Goal: Task Accomplishment & Management: Complete application form

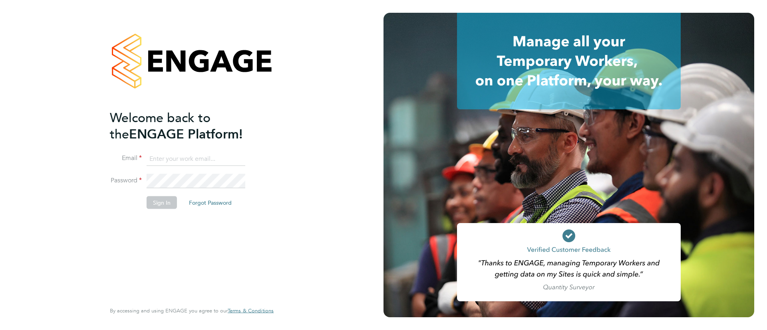
click at [185, 156] on input at bounding box center [196, 159] width 99 height 14
type input "info@cbwstaffingsolutions.com"
click at [163, 205] on button "Sign In" at bounding box center [162, 202] width 30 height 13
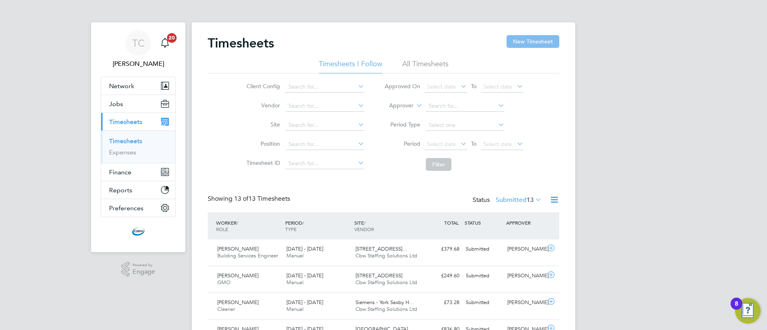
click at [539, 41] on button "New Timesheet" at bounding box center [533, 41] width 53 height 13
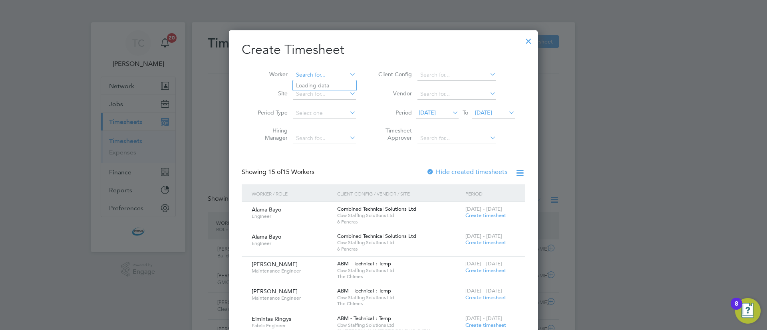
click at [326, 77] on input at bounding box center [324, 75] width 63 height 11
click at [321, 92] on li "Davi d Reilly" at bounding box center [329, 96] width 72 height 11
type input "David Reilly"
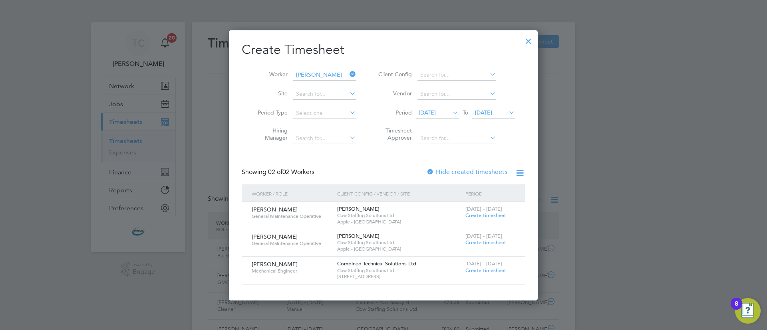
click at [529, 42] on div at bounding box center [528, 39] width 14 height 14
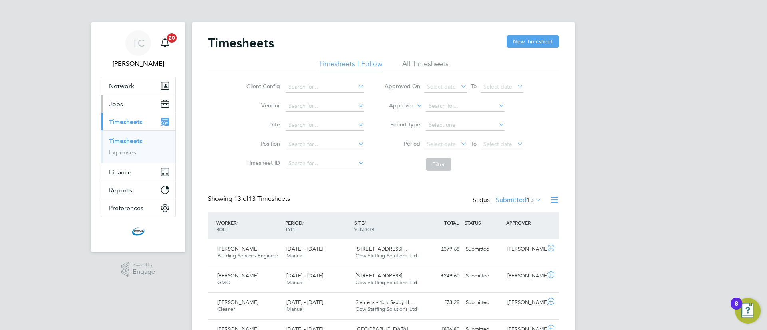
click at [121, 106] on span "Jobs" at bounding box center [116, 104] width 14 height 8
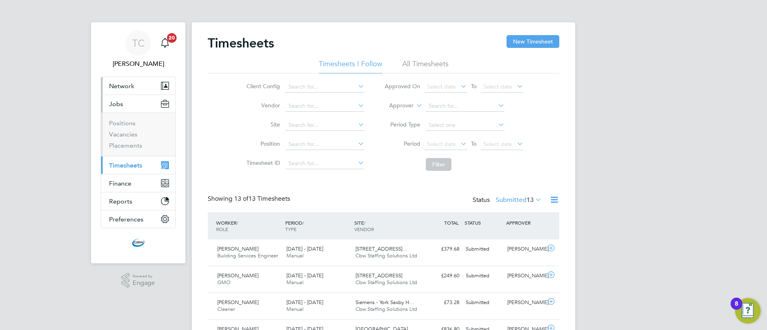
click at [135, 86] on button "Network" at bounding box center [138, 86] width 74 height 18
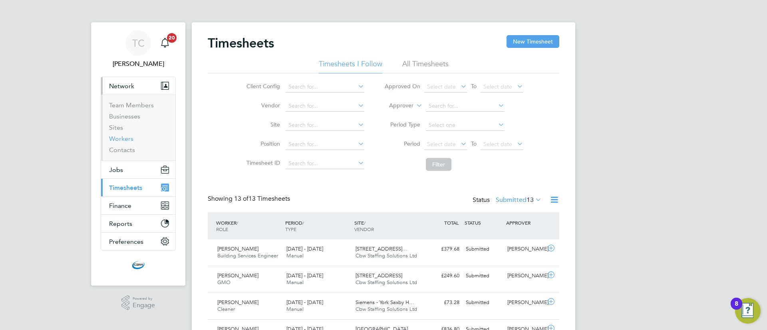
click at [120, 138] on link "Workers" at bounding box center [121, 139] width 24 height 8
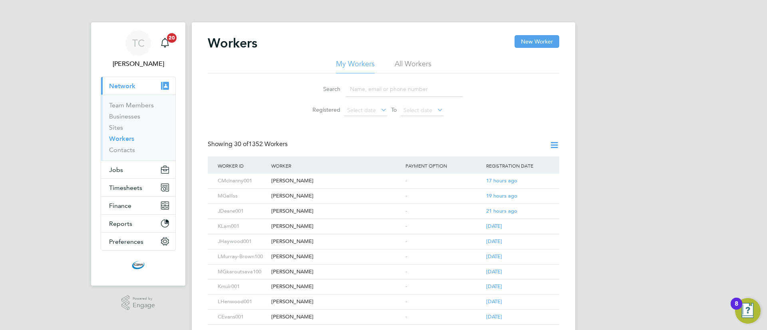
click at [352, 88] on input at bounding box center [404, 90] width 117 height 16
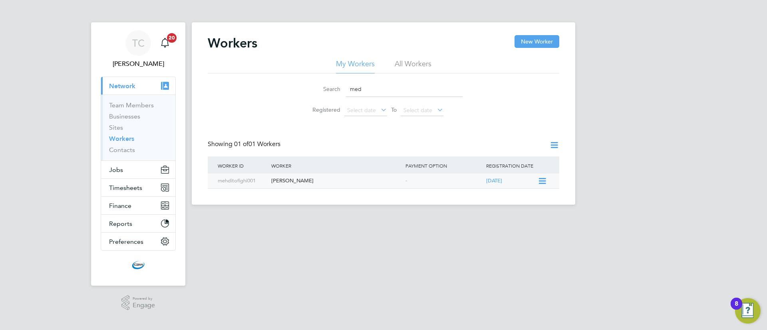
click at [288, 175] on div "Medhi Tofighi" at bounding box center [336, 181] width 134 height 15
drag, startPoint x: 388, startPoint y: 94, endPoint x: 291, endPoint y: 84, distance: 97.5
click at [291, 83] on div "Search med Registered Select date To Select date" at bounding box center [384, 97] width 352 height 47
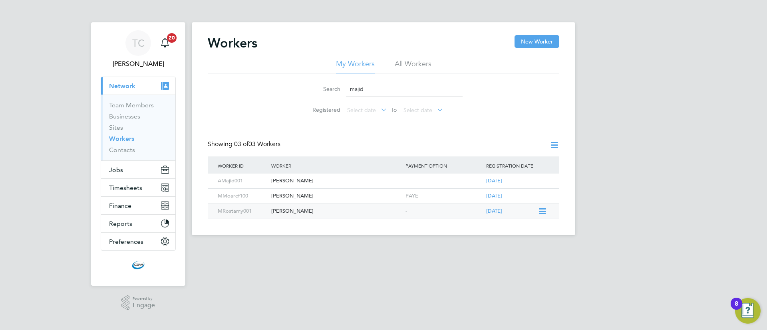
click at [293, 208] on div "Majid Rostamy" at bounding box center [336, 211] width 134 height 15
click at [305, 211] on div "Majid Rostamy" at bounding box center [336, 211] width 134 height 15
click at [404, 89] on input "majid" at bounding box center [404, 90] width 117 height 16
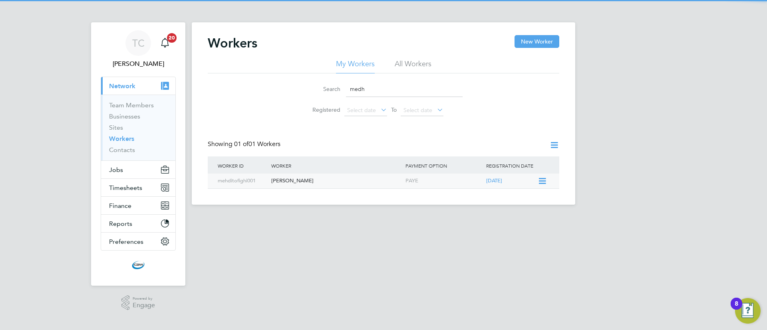
type input "medh"
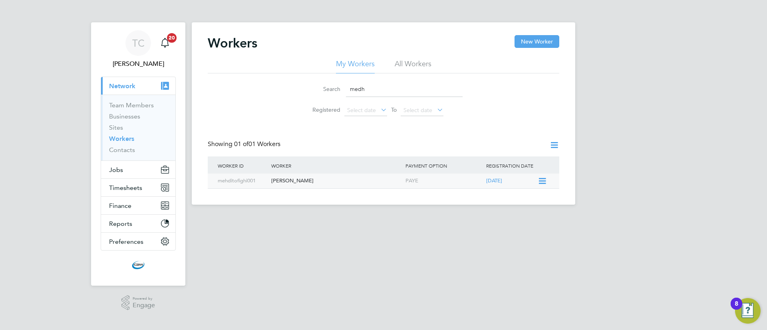
click at [298, 181] on div "[PERSON_NAME]" at bounding box center [336, 181] width 134 height 15
click at [286, 185] on div "[PERSON_NAME]" at bounding box center [336, 181] width 134 height 15
click at [129, 183] on button "Timesheets" at bounding box center [138, 188] width 74 height 18
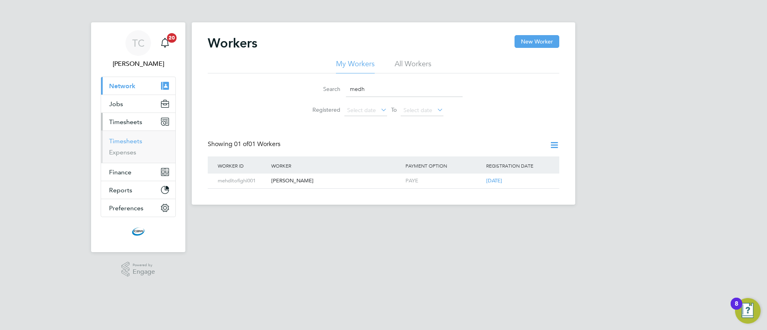
click at [133, 140] on link "Timesheets" at bounding box center [125, 141] width 33 height 8
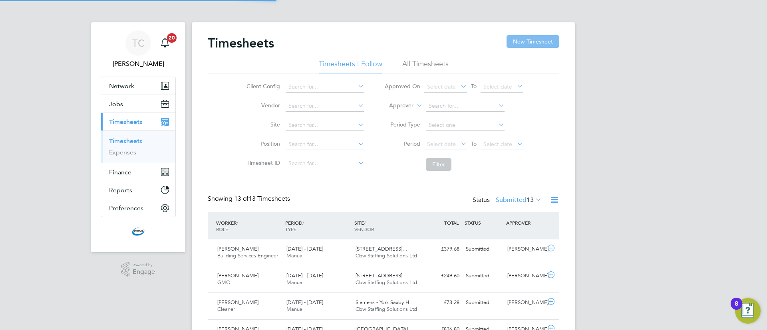
scroll to position [20, 70]
click at [511, 42] on button "New Timesheet" at bounding box center [533, 41] width 53 height 13
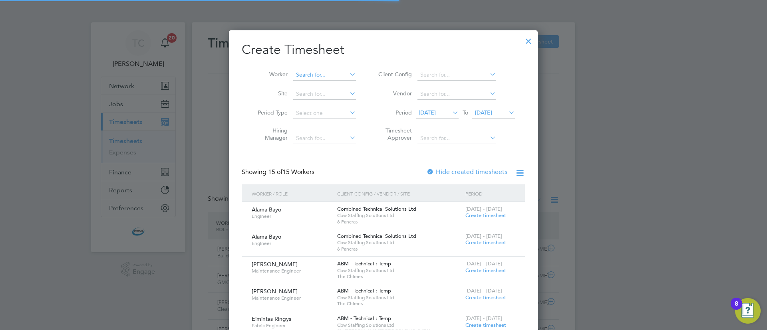
click at [325, 70] on input at bounding box center [324, 75] width 63 height 11
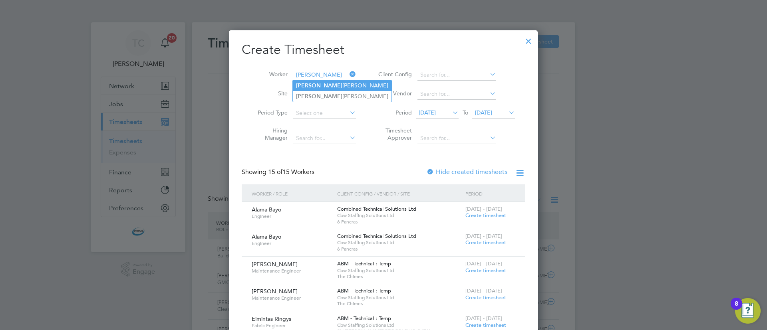
click at [328, 90] on li "Ollie Hoffstetter" at bounding box center [342, 85] width 99 height 11
type input "Ollie Hoffstetter"
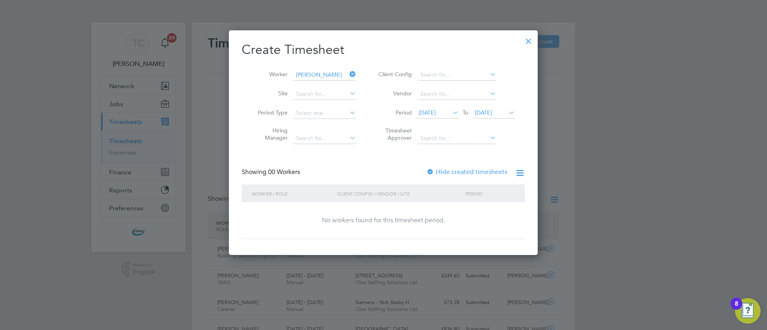
click at [430, 173] on div at bounding box center [430, 173] width 8 height 8
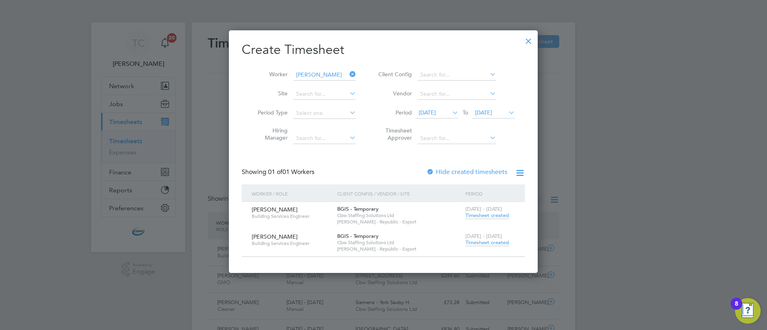
click at [501, 245] on span "Timesheet created" at bounding box center [488, 242] width 44 height 7
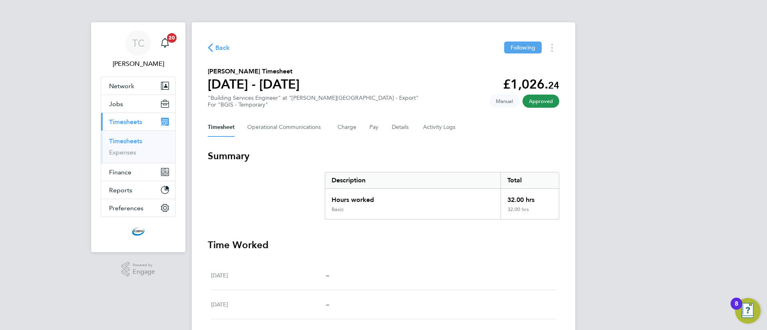
drag, startPoint x: 481, startPoint y: 254, endPoint x: 415, endPoint y: 192, distance: 90.7
click at [432, 127] on Logs-tab "Activity Logs" at bounding box center [440, 127] width 34 height 19
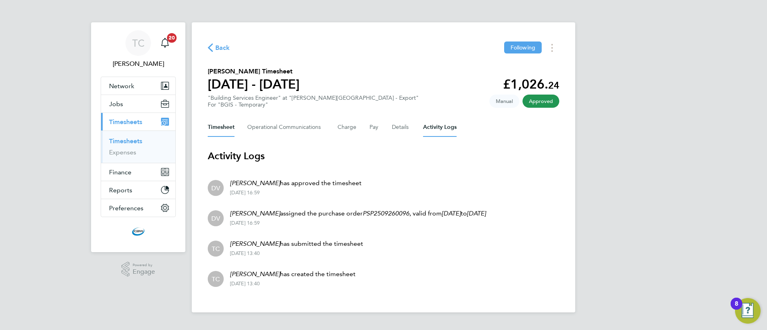
click at [230, 129] on button "Timesheet" at bounding box center [221, 127] width 27 height 19
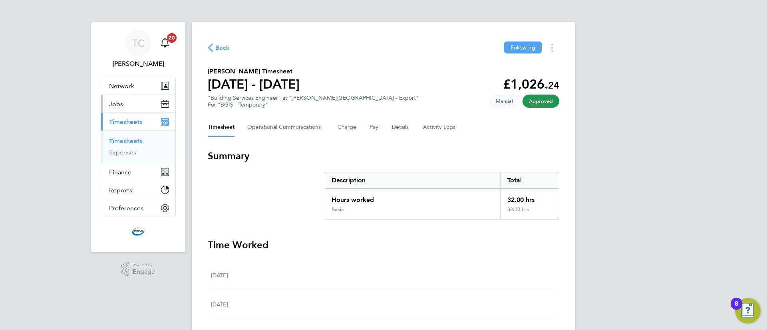
click at [117, 106] on span "Jobs" at bounding box center [116, 104] width 14 height 8
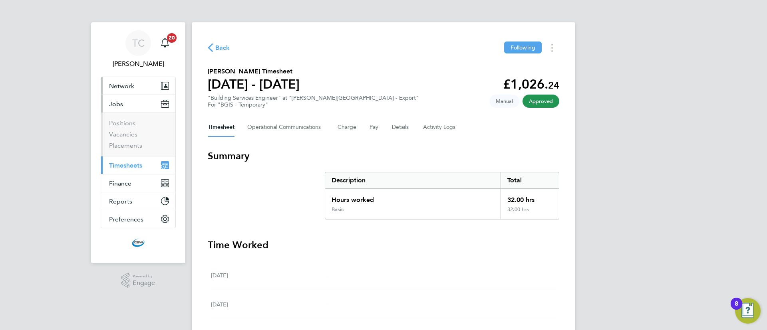
click at [131, 87] on span "Network" at bounding box center [121, 86] width 25 height 8
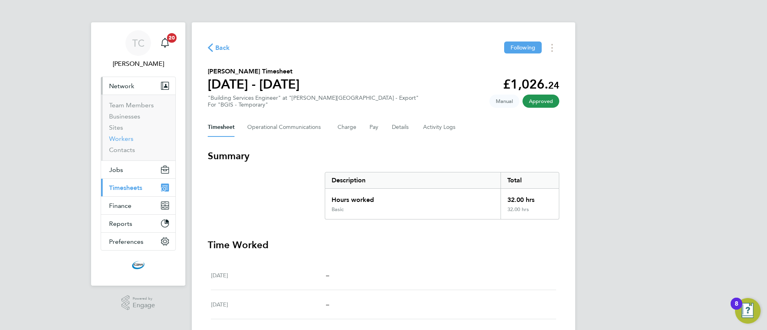
click at [123, 137] on link "Workers" at bounding box center [121, 139] width 24 height 8
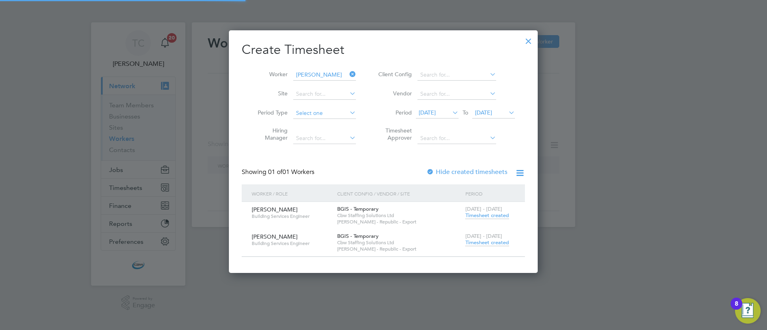
scroll to position [243, 309]
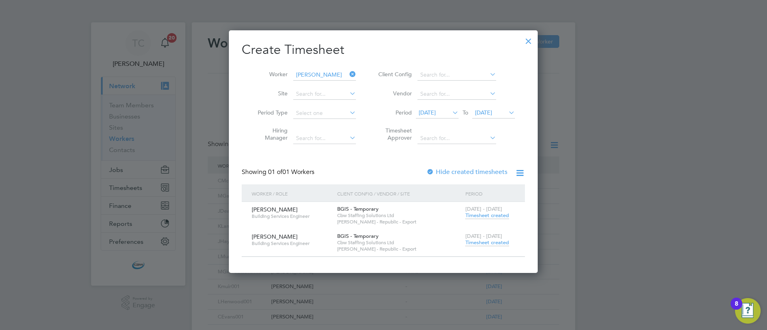
click at [528, 41] on div at bounding box center [528, 39] width 14 height 14
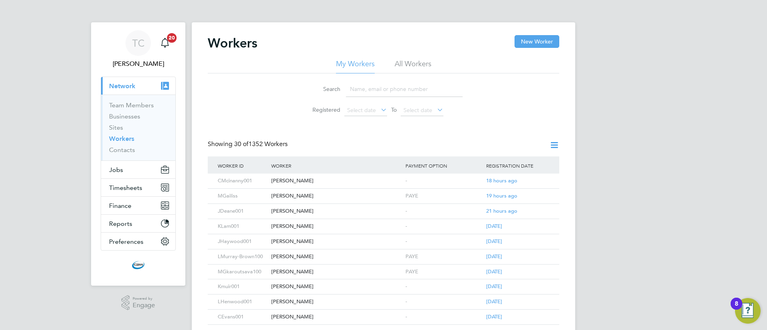
click at [362, 91] on input at bounding box center [404, 90] width 117 height 16
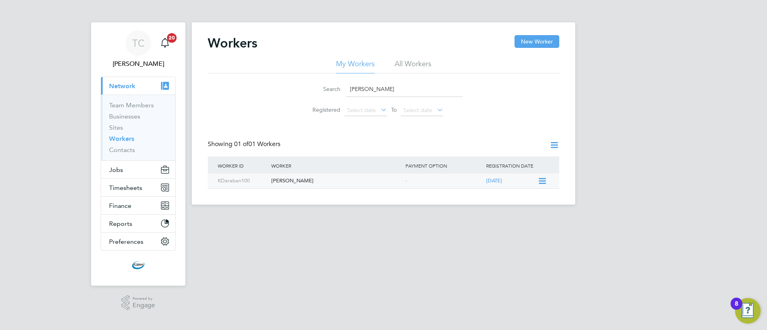
click at [306, 183] on div "Kevin Daraban" at bounding box center [336, 181] width 134 height 15
click at [365, 92] on input "kevin da" at bounding box center [404, 90] width 117 height 16
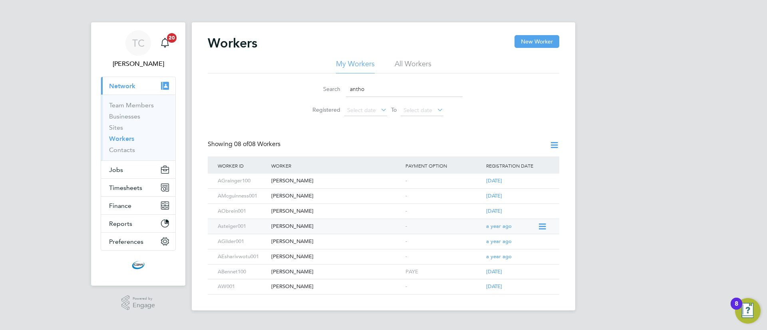
click at [316, 227] on div "Anthony Steiger" at bounding box center [336, 226] width 134 height 15
drag, startPoint x: 362, startPoint y: 90, endPoint x: 253, endPoint y: 72, distance: 110.6
click at [253, 72] on div "My Workers All Workers Search antho Registered Select date To Select date" at bounding box center [384, 89] width 352 height 61
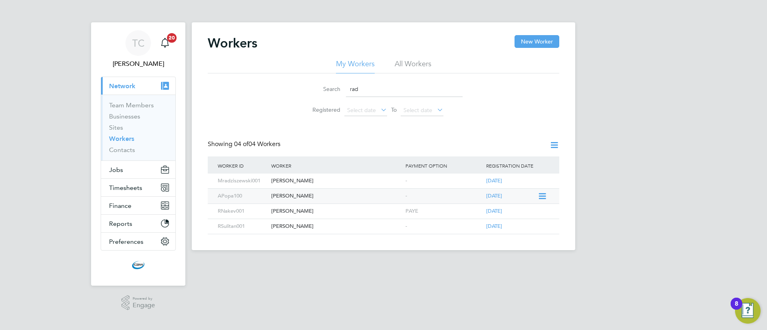
click at [311, 193] on div "Raducu Alexandru Popa" at bounding box center [336, 196] width 134 height 15
click at [392, 92] on input "rad" at bounding box center [404, 90] width 117 height 16
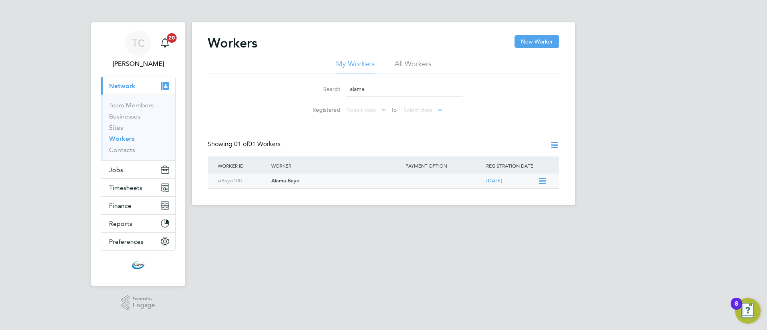
click at [412, 181] on div "-" at bounding box center [444, 181] width 81 height 15
click at [382, 88] on input "alama" at bounding box center [404, 90] width 117 height 16
type input "kial"
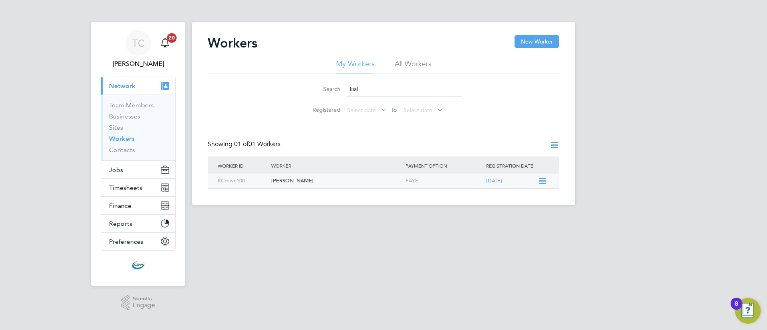
click at [300, 183] on div "Kial Crowe" at bounding box center [336, 181] width 134 height 15
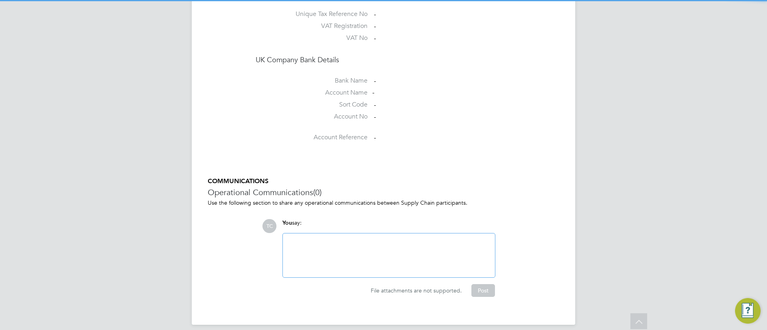
scroll to position [513, 0]
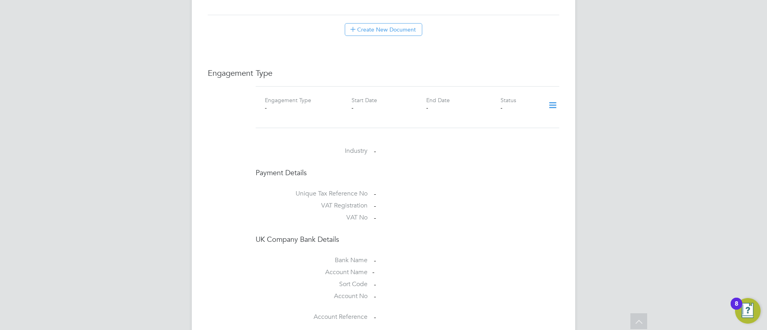
click at [554, 97] on icon at bounding box center [553, 105] width 14 height 18
click at [501, 131] on li "Add Engagement Type" at bounding box center [511, 131] width 91 height 11
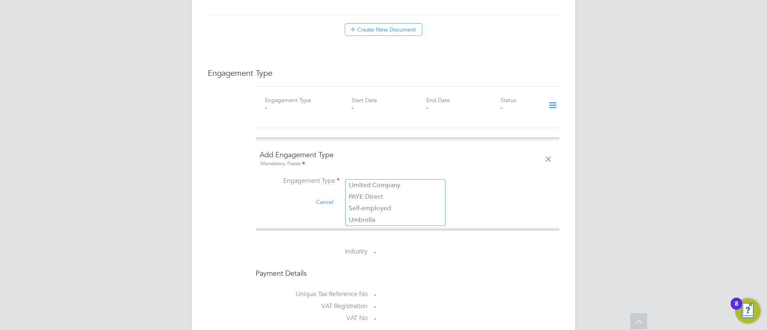
click at [364, 177] on input at bounding box center [395, 182] width 99 height 11
click at [358, 199] on li "PAYE Direct" at bounding box center [395, 197] width 99 height 12
type input "PAYE Direct"
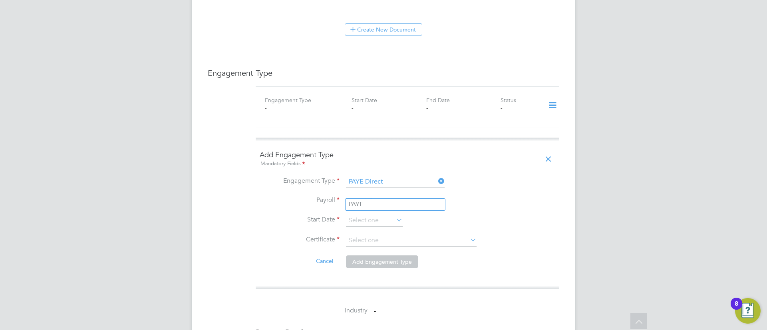
click at [353, 196] on input at bounding box center [395, 201] width 99 height 11
click at [354, 205] on li "PAYE" at bounding box center [395, 205] width 99 height 12
type input "PAYE"
click at [352, 215] on input at bounding box center [374, 221] width 57 height 12
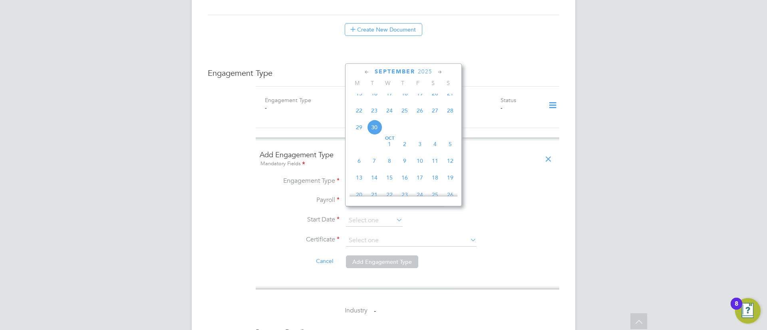
click at [358, 115] on span "22" at bounding box center [359, 110] width 15 height 15
type input "22 Sep 2025"
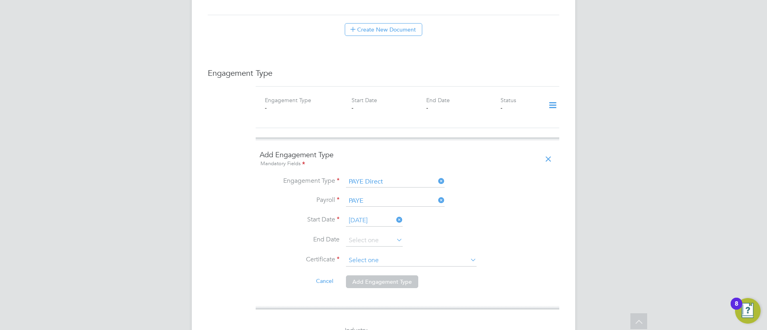
click at [378, 257] on input at bounding box center [411, 261] width 131 height 12
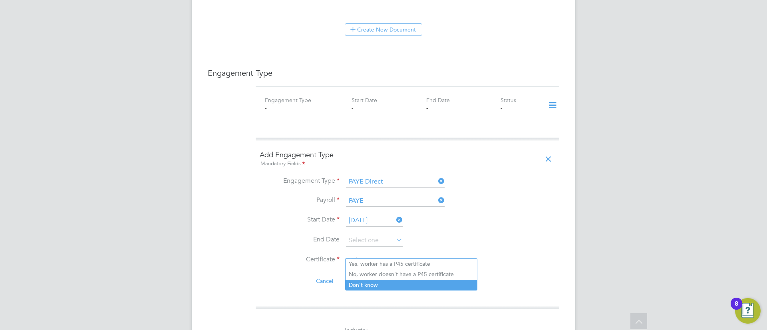
click at [371, 281] on li "Don't know" at bounding box center [411, 285] width 131 height 10
type input "Don't know"
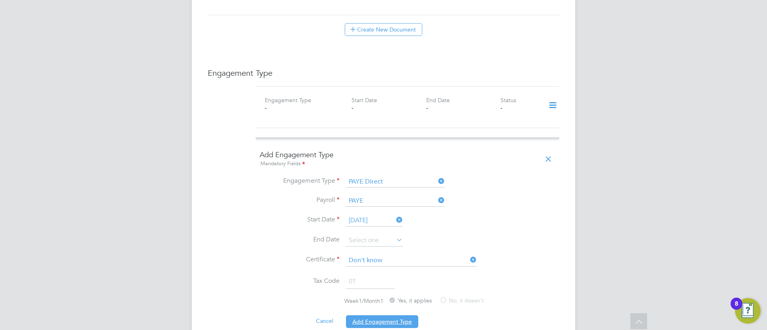
click at [364, 316] on button "Add Engagement Type" at bounding box center [382, 322] width 72 height 13
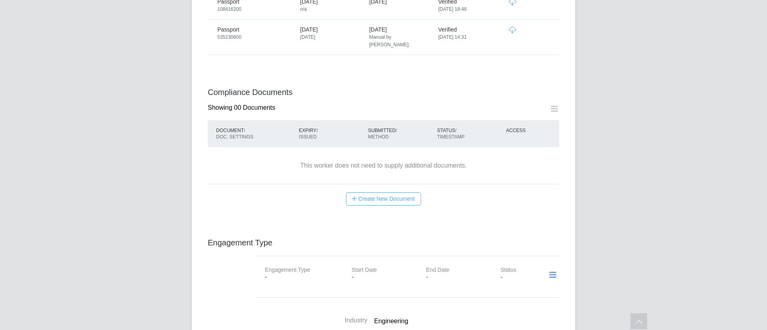
scroll to position [357, 0]
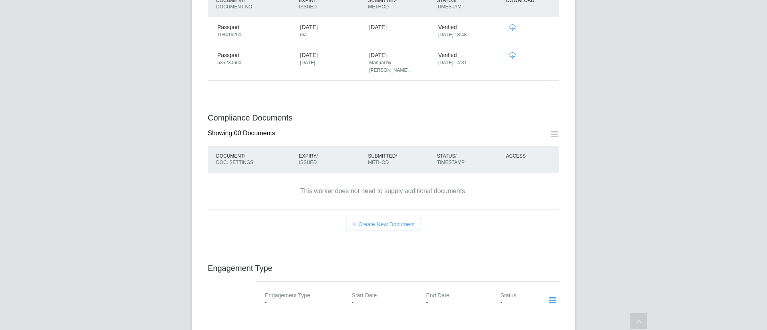
click at [553, 292] on icon at bounding box center [553, 301] width 14 height 18
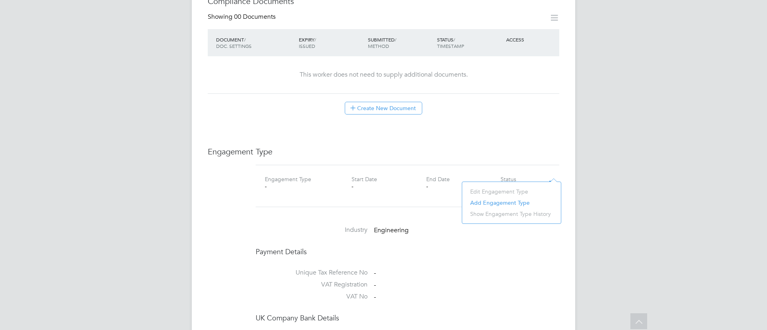
scroll to position [477, 0]
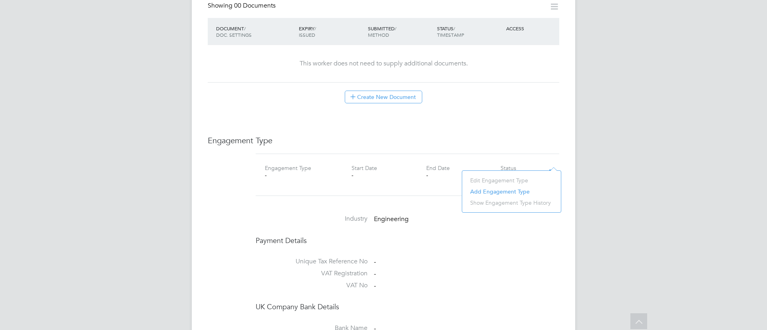
click at [495, 190] on li "Add Engagement Type" at bounding box center [511, 191] width 91 height 11
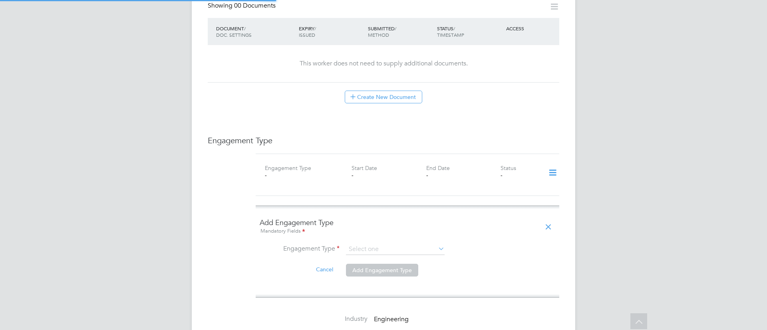
click at [421, 226] on ng-form "Add Engagement Type Mandatory Fields Engagement Type Cancel Add Engagement Type" at bounding box center [408, 252] width 296 height 68
click at [422, 244] on input at bounding box center [395, 249] width 99 height 11
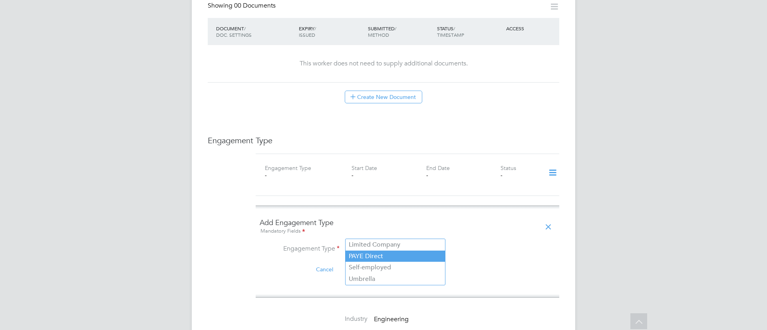
click at [392, 252] on li "PAYE Direct" at bounding box center [395, 257] width 99 height 12
type input "PAYE Direct"
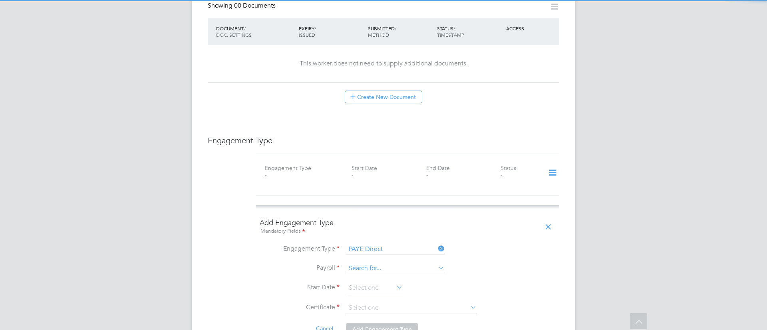
click at [386, 263] on input at bounding box center [395, 268] width 99 height 11
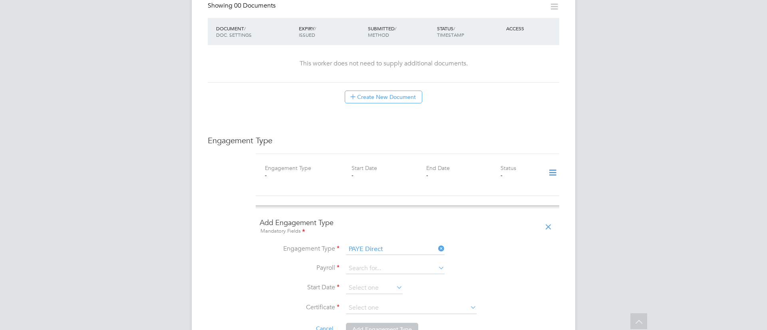
click at [382, 264] on li "PAYE" at bounding box center [395, 265] width 99 height 12
type input "PAYE"
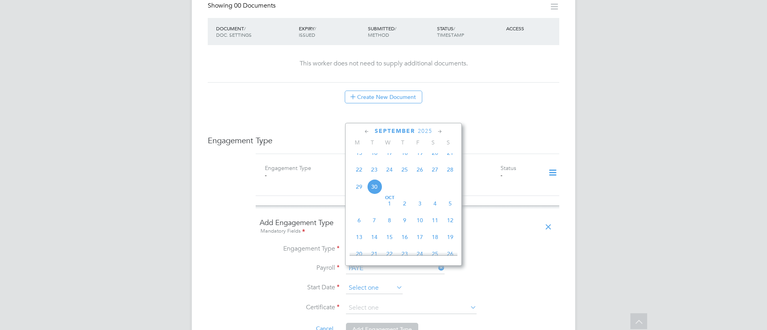
click at [373, 283] on input at bounding box center [374, 289] width 57 height 12
click at [452, 160] on span "21" at bounding box center [450, 152] width 15 height 15
type input "21 Sep 2025"
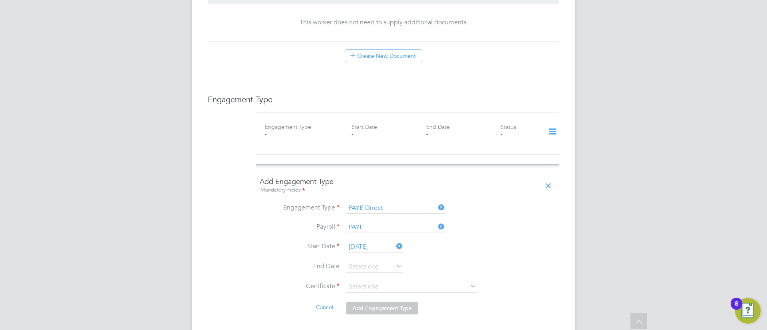
scroll to position [537, 0]
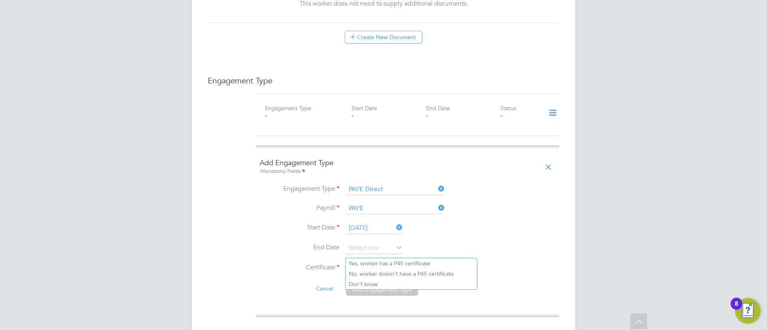
click at [379, 263] on input at bounding box center [411, 269] width 131 height 12
click at [371, 283] on li "Don't know" at bounding box center [411, 284] width 131 height 10
type input "Don't know"
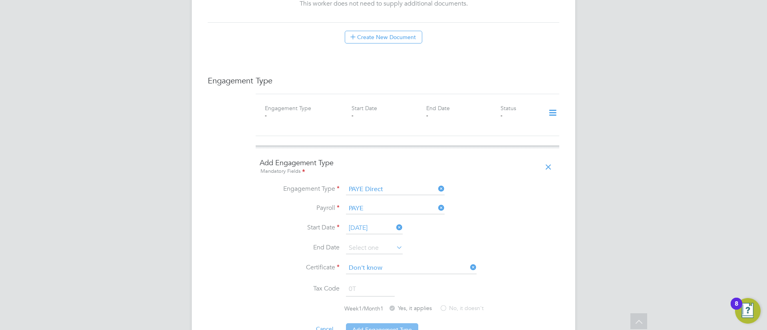
click at [373, 324] on button "Add Engagement Type" at bounding box center [382, 330] width 72 height 13
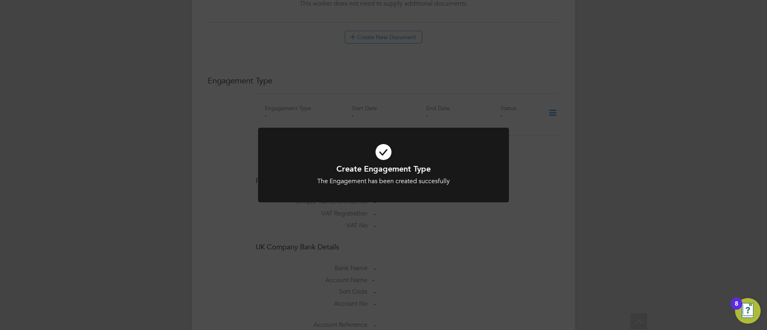
click at [226, 265] on div "Create Engagement Type The Engagement has been created succesfully Cancel Okay" at bounding box center [383, 165] width 767 height 330
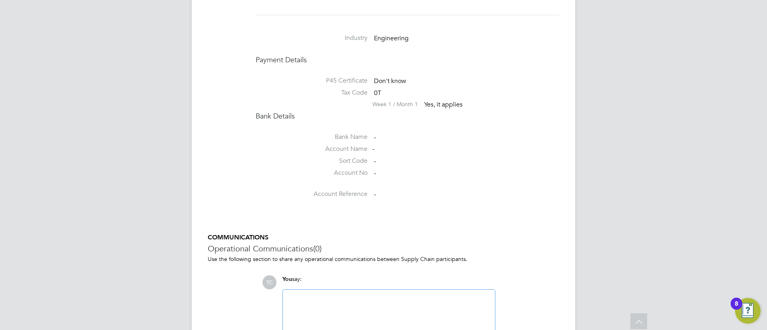
scroll to position [659, 0]
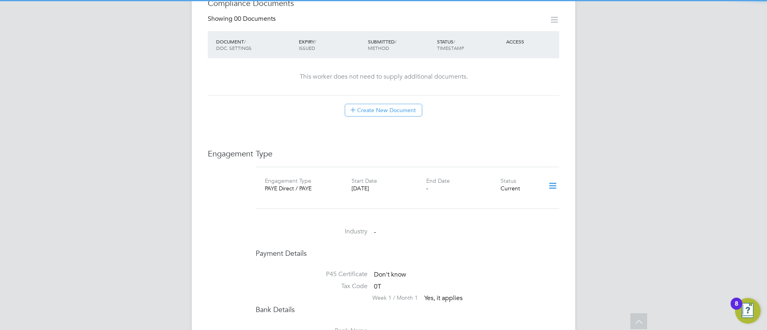
scroll to position [460, 0]
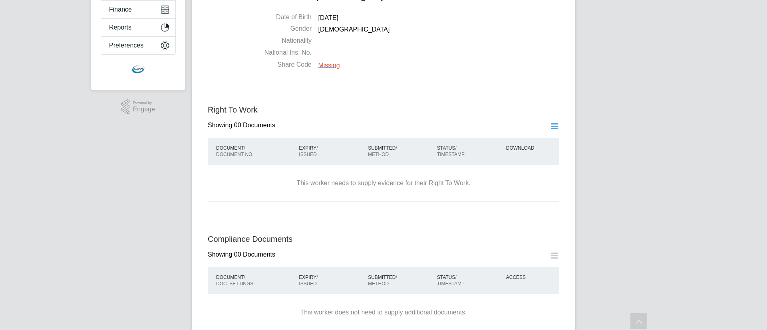
scroll to position [240, 0]
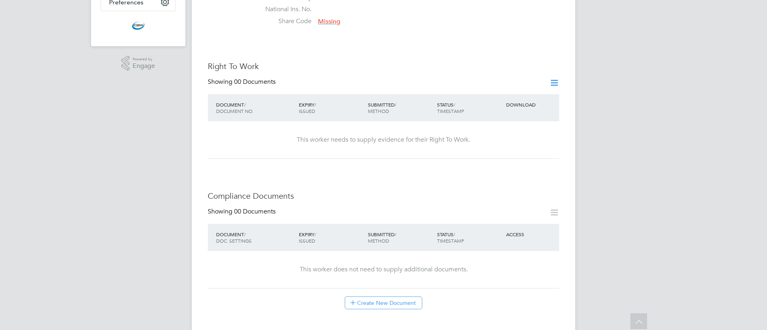
click at [555, 78] on icon at bounding box center [554, 83] width 10 height 10
click at [482, 93] on li "Add Right To Work Document" at bounding box center [510, 93] width 96 height 11
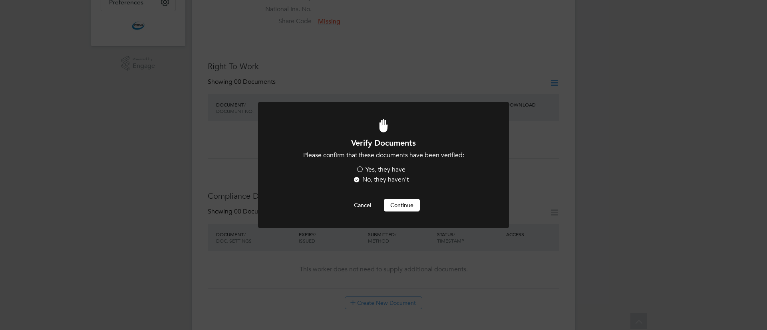
scroll to position [0, 0]
click at [384, 167] on label "Yes, they have" at bounding box center [381, 170] width 50 height 8
click at [0, 0] on input "Yes, they have" at bounding box center [0, 0] width 0 height 0
click at [397, 205] on button "Continue" at bounding box center [402, 205] width 36 height 13
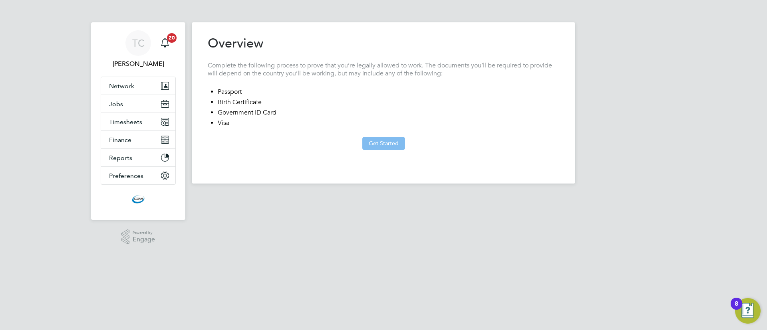
click at [376, 143] on button "Get Started" at bounding box center [383, 143] width 43 height 13
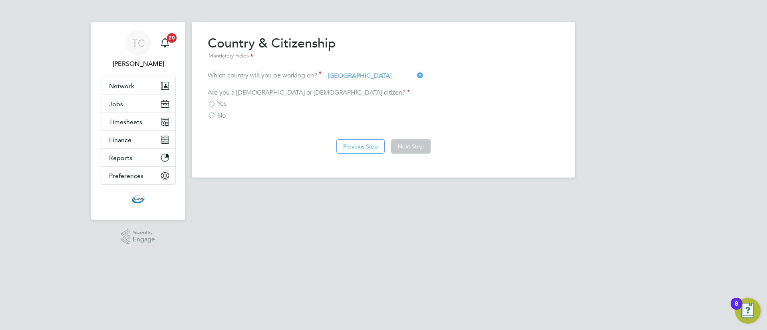
click at [213, 103] on label "Yes" at bounding box center [217, 104] width 19 height 8
click at [0, 0] on input "Yes" at bounding box center [0, 0] width 0 height 0
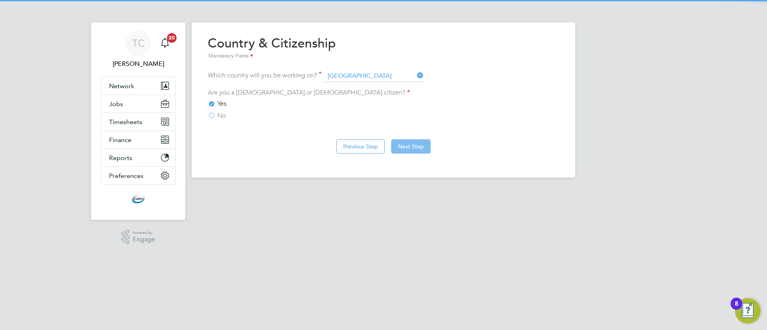
click at [408, 150] on button "Next Step" at bounding box center [411, 146] width 40 height 14
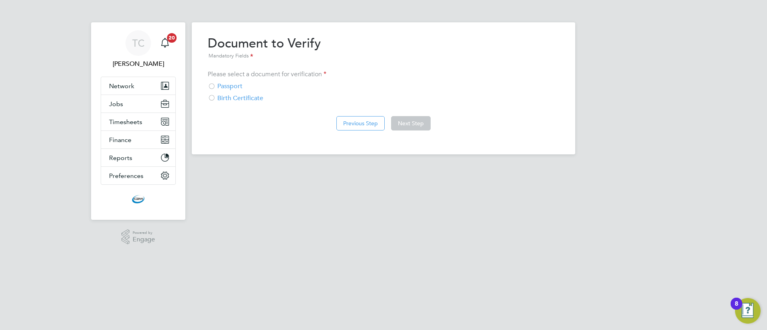
click at [243, 88] on div "Passport" at bounding box center [384, 86] width 352 height 8
click at [417, 123] on button "Next Step" at bounding box center [411, 123] width 40 height 14
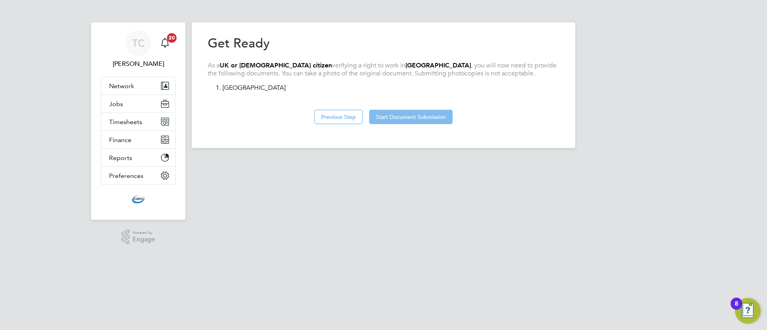
click at [404, 118] on button "Start Document Submission" at bounding box center [411, 117] width 84 height 14
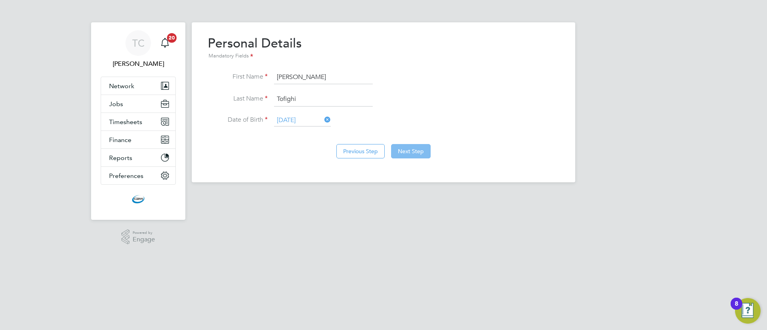
click at [402, 147] on button "Next Step" at bounding box center [411, 151] width 40 height 14
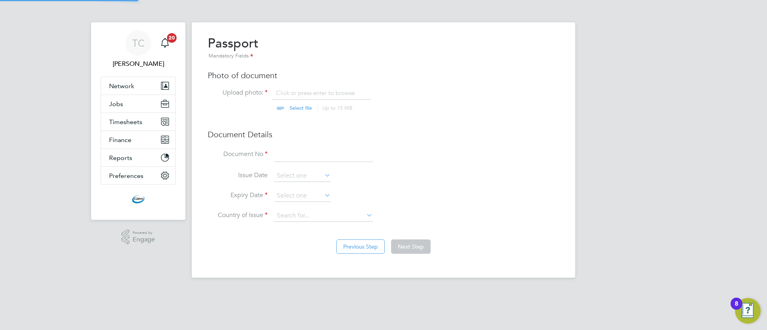
scroll to position [11, 99]
click at [295, 111] on input "file" at bounding box center [308, 101] width 125 height 24
type input "C:\fakepath\M.T ID.pdf"
click at [305, 159] on input at bounding box center [323, 155] width 99 height 14
type input "534303672"
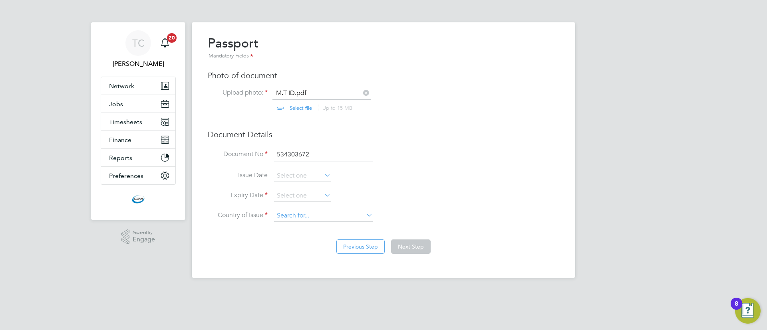
click at [302, 215] on input at bounding box center [323, 216] width 99 height 12
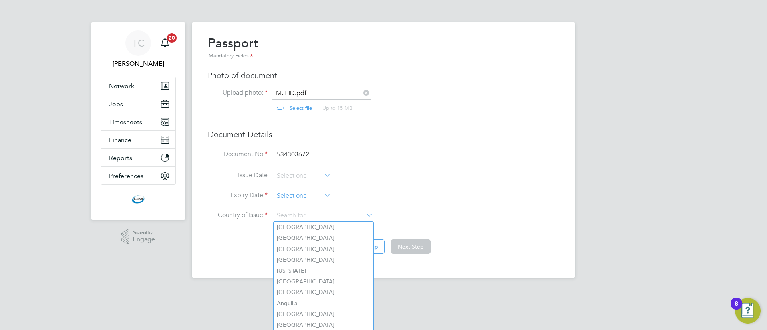
click at [299, 194] on input at bounding box center [302, 196] width 57 height 12
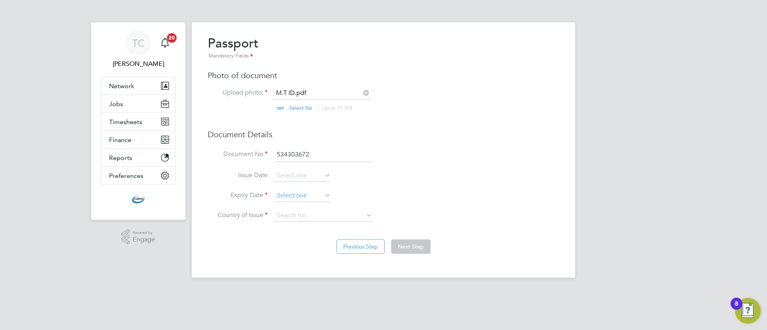
scroll to position [311, 0]
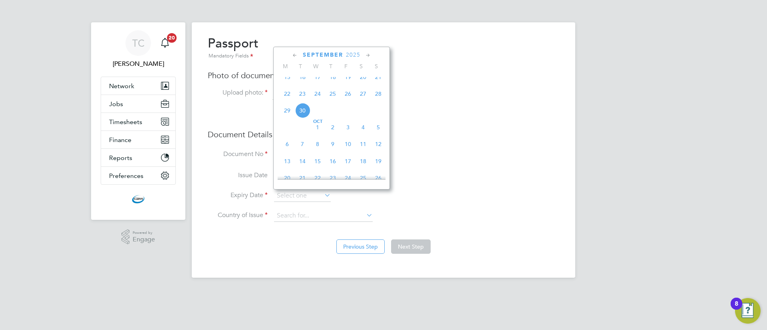
click at [350, 55] on span "2025" at bounding box center [353, 55] width 14 height 7
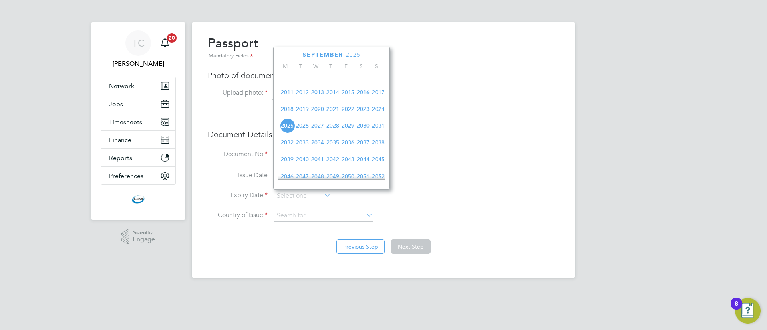
click at [298, 129] on span "2026" at bounding box center [302, 125] width 15 height 15
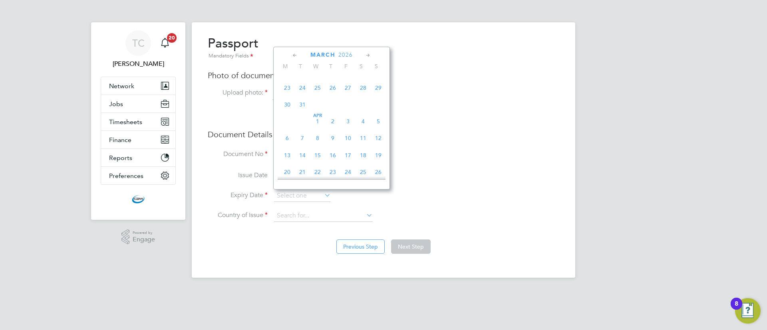
scroll to position [130, 0]
click at [364, 109] on span "28" at bounding box center [363, 106] width 15 height 15
type input "28 Mar 2026"
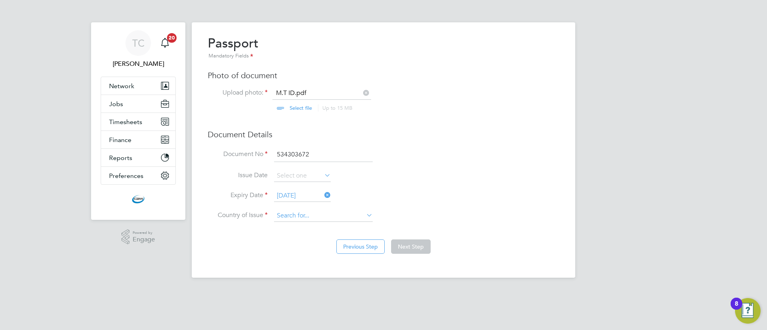
click at [314, 216] on input at bounding box center [323, 216] width 99 height 12
click at [286, 249] on b "Unit" at bounding box center [282, 249] width 11 height 7
type input "United Kingdom"
click at [399, 241] on button "Next Step" at bounding box center [411, 247] width 40 height 14
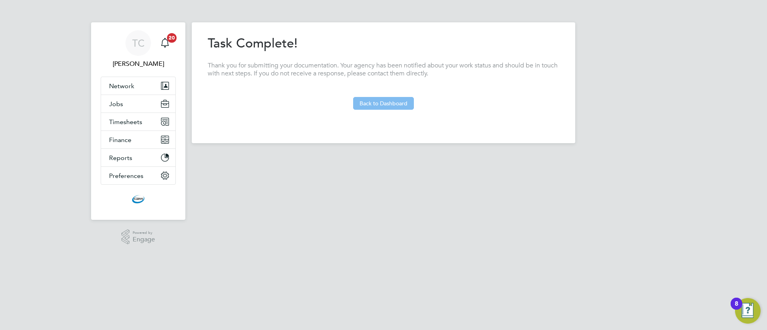
click at [383, 102] on button "Back to Dashboard" at bounding box center [383, 103] width 61 height 13
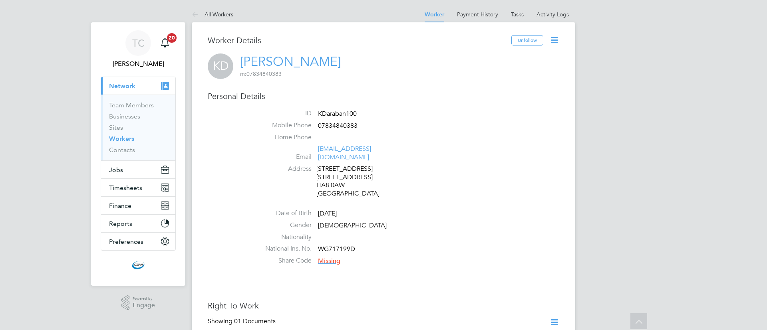
scroll to position [432, 0]
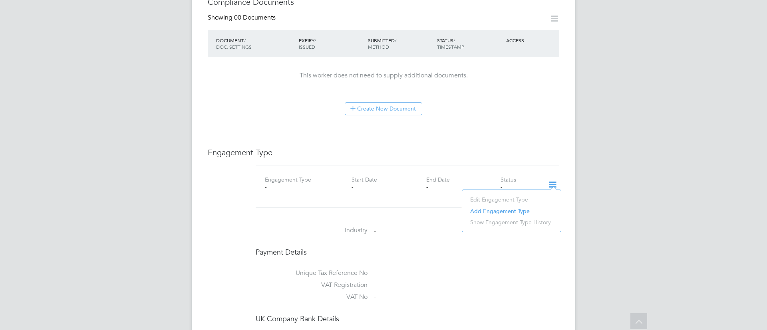
click at [481, 208] on li "Add Engagement Type" at bounding box center [511, 211] width 91 height 11
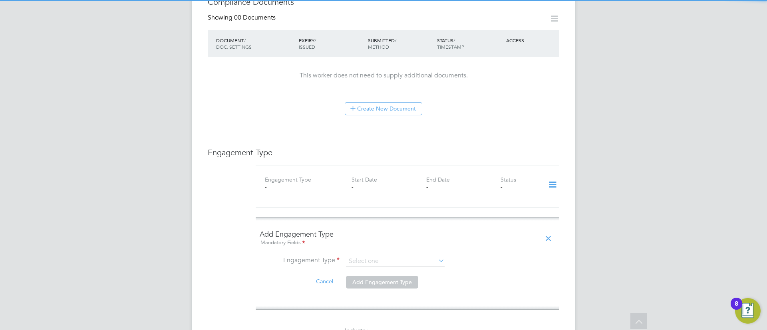
click at [366, 245] on ng-form "Add Engagement Type Mandatory Fields Engagement Type Cancel Add Engagement Type" at bounding box center [408, 264] width 296 height 68
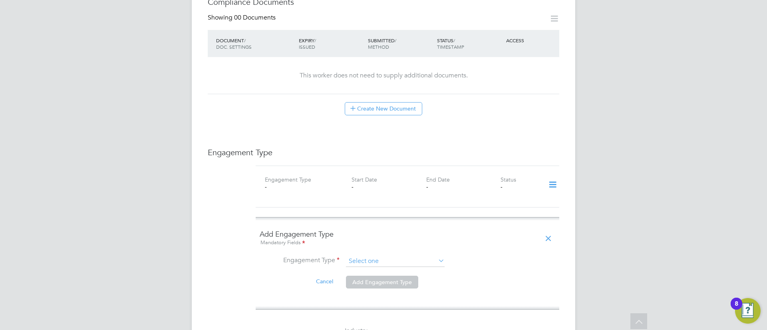
click at [366, 256] on input at bounding box center [395, 261] width 99 height 11
click at [370, 279] on li "PAYE Direct" at bounding box center [395, 277] width 99 height 12
type input "PAYE Direct"
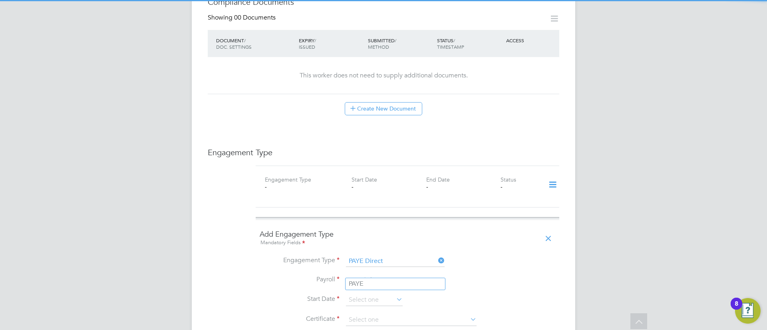
click at [370, 275] on input at bounding box center [395, 280] width 99 height 11
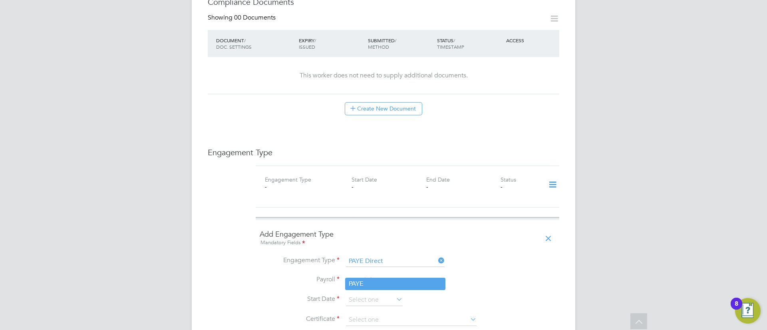
click at [363, 284] on li "PAYE" at bounding box center [395, 285] width 99 height 12
type input "PAYE"
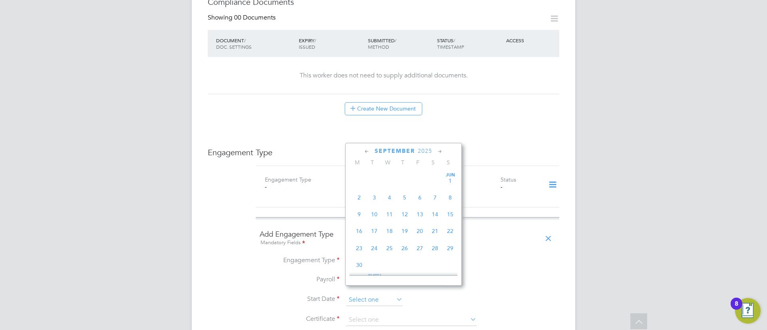
click at [360, 294] on input at bounding box center [374, 300] width 57 height 12
click at [379, 214] on span "14" at bounding box center [374, 212] width 15 height 15
type input "14 Jan 2025"
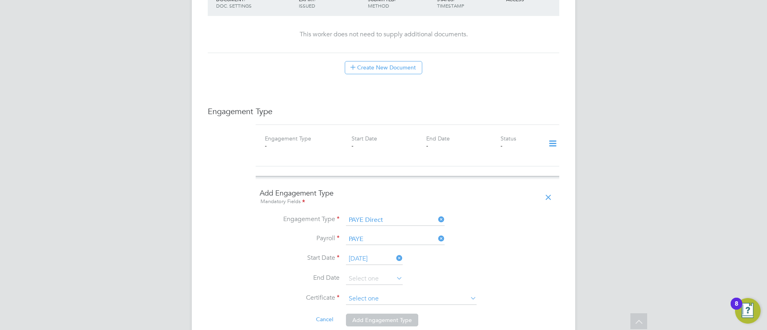
scroll to position [491, 0]
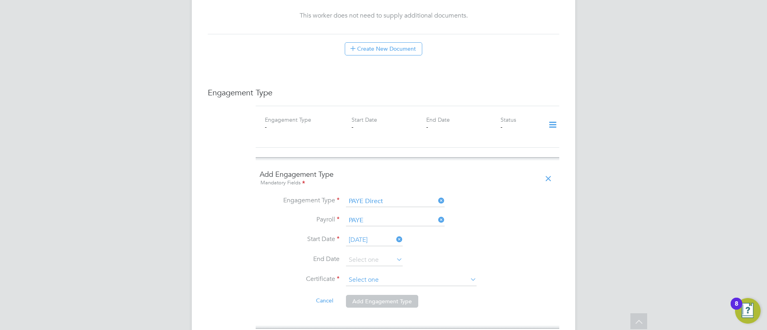
click at [364, 275] on input at bounding box center [411, 281] width 131 height 12
click at [364, 304] on li "Don't know" at bounding box center [411, 304] width 131 height 10
type input "Don't know"
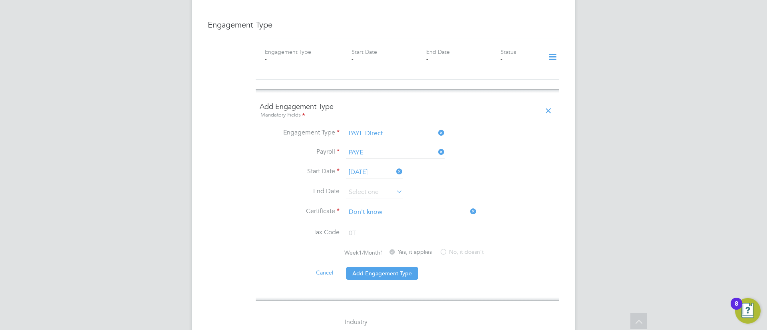
scroll to position [611, 0]
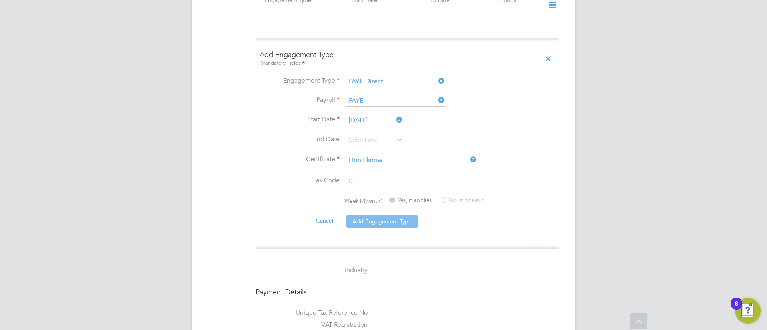
click at [379, 215] on button "Add Engagement Type" at bounding box center [382, 221] width 72 height 13
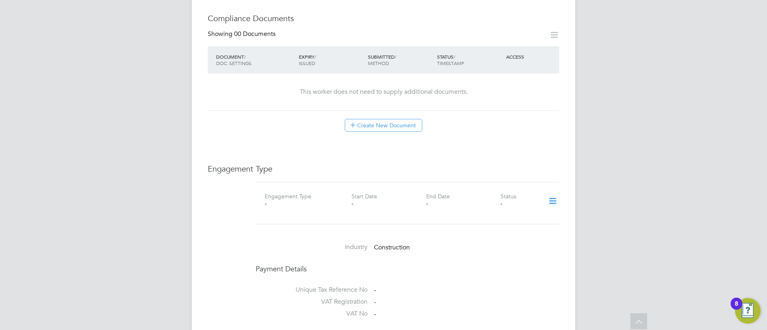
scroll to position [420, 0]
click at [557, 193] on icon at bounding box center [553, 200] width 14 height 18
click at [498, 227] on li "Add Engagement Type" at bounding box center [511, 226] width 91 height 11
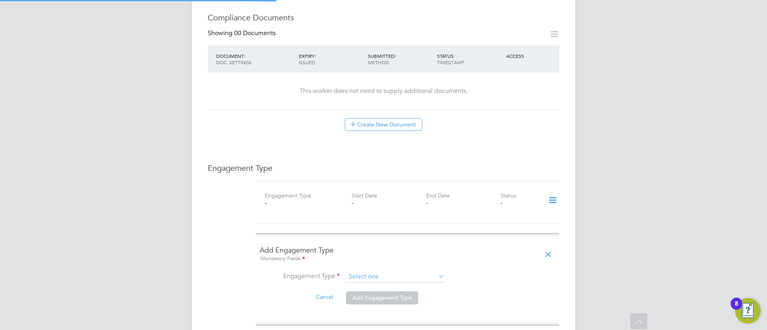
click at [393, 272] on input at bounding box center [395, 277] width 99 height 11
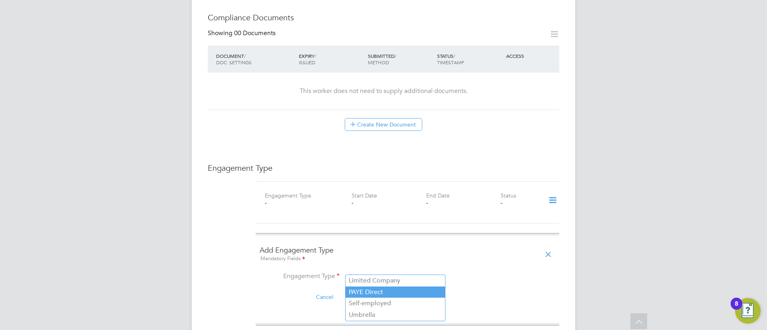
click at [376, 288] on li "PAYE Direct" at bounding box center [395, 293] width 99 height 12
type input "PAYE Direct"
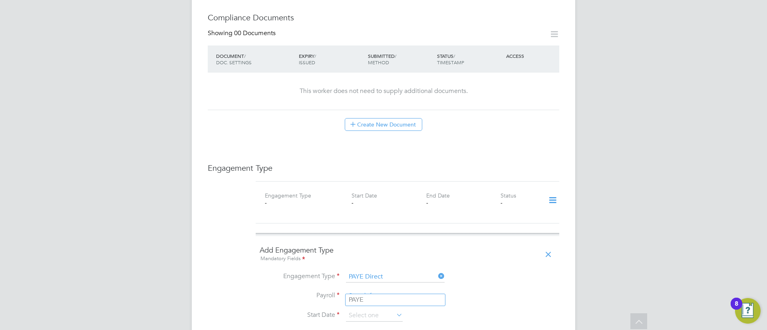
click at [373, 291] on input at bounding box center [395, 296] width 99 height 11
click at [372, 298] on li "PAYE" at bounding box center [395, 300] width 99 height 12
type input "PAYE"
click at [365, 310] on input at bounding box center [374, 316] width 57 height 12
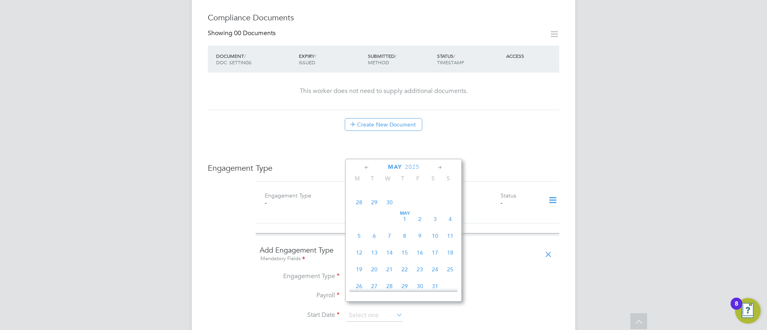
scroll to position [266, 0]
click at [448, 258] on span "25" at bounding box center [450, 250] width 15 height 15
type input "25 May 2025"
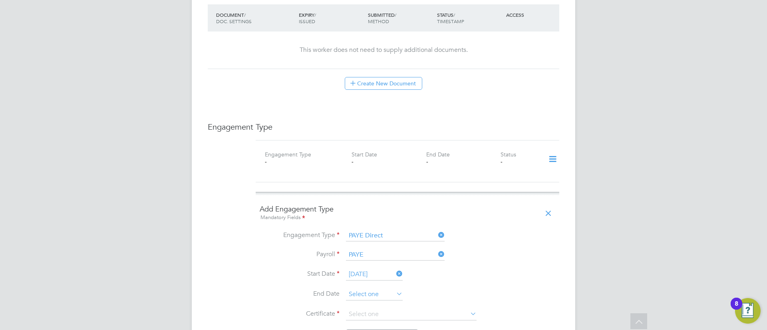
scroll to position [479, 0]
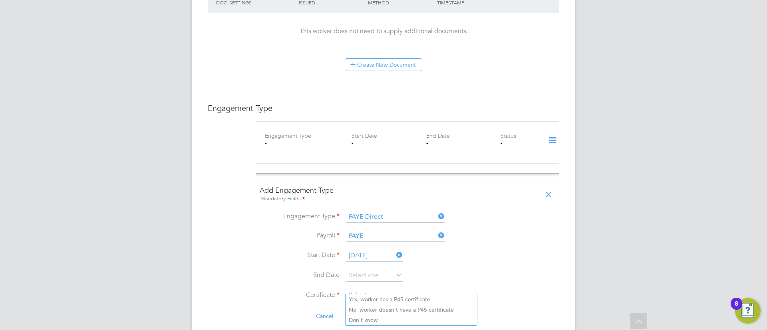
click at [366, 290] on input at bounding box center [411, 296] width 131 height 12
drag, startPoint x: 361, startPoint y: 320, endPoint x: 361, endPoint y: 314, distance: 6.4
click at [361, 319] on li "Don't know" at bounding box center [411, 320] width 131 height 10
type input "Don't know"
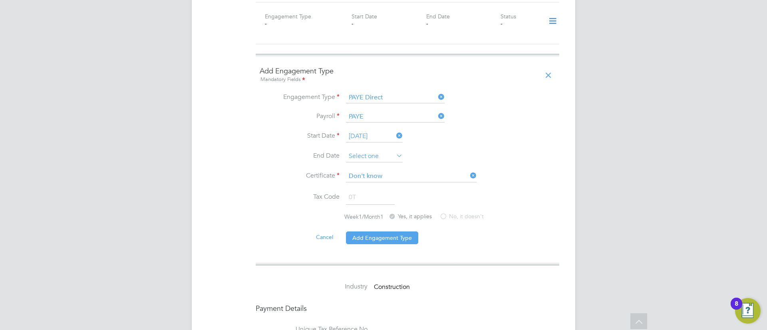
scroll to position [599, 0]
click at [380, 234] on button "Add Engagement Type" at bounding box center [382, 237] width 72 height 13
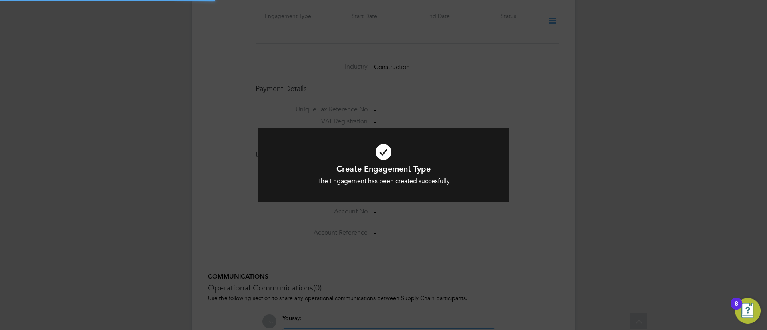
drag, startPoint x: 55, startPoint y: 139, endPoint x: 36, endPoint y: 0, distance: 140.0
click at [54, 133] on div "Create Engagement Type The Engagement has been created succesfully Cancel Okay" at bounding box center [383, 165] width 767 height 330
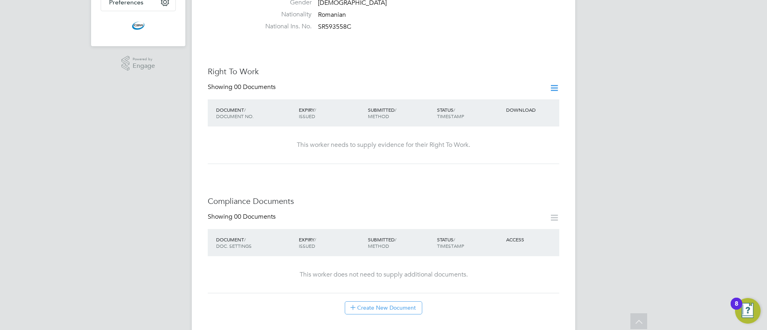
scroll to position [420, 0]
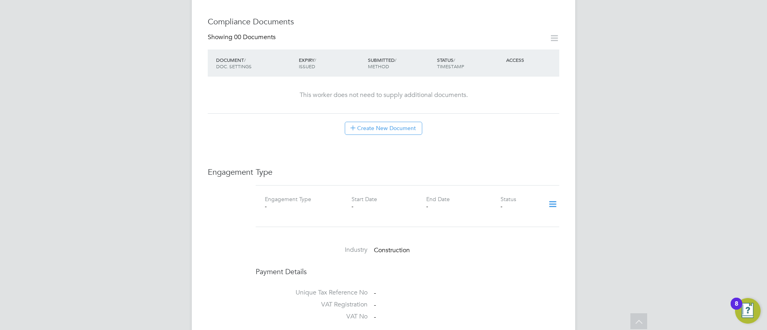
click at [550, 198] on icon at bounding box center [553, 204] width 14 height 18
click at [509, 231] on li "Add Engagement Type" at bounding box center [511, 230] width 91 height 11
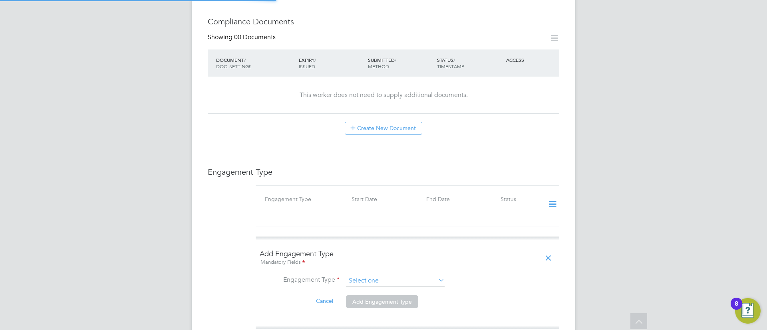
drag, startPoint x: 382, startPoint y: 276, endPoint x: 382, endPoint y: 271, distance: 4.9
click at [382, 276] on input at bounding box center [395, 281] width 99 height 11
click at [378, 294] on li "PAYE Direct" at bounding box center [395, 296] width 99 height 12
type input "PAYE Direct"
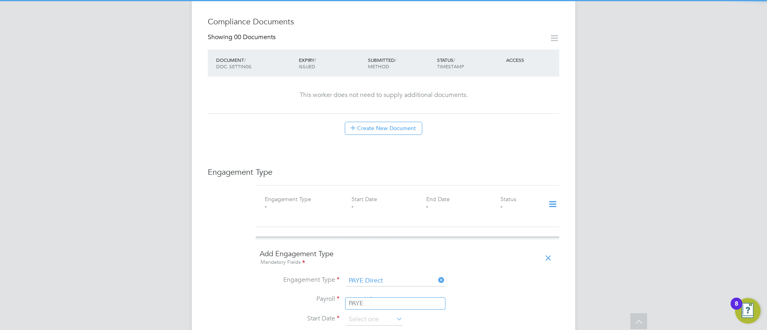
click at [376, 295] on input at bounding box center [395, 300] width 99 height 11
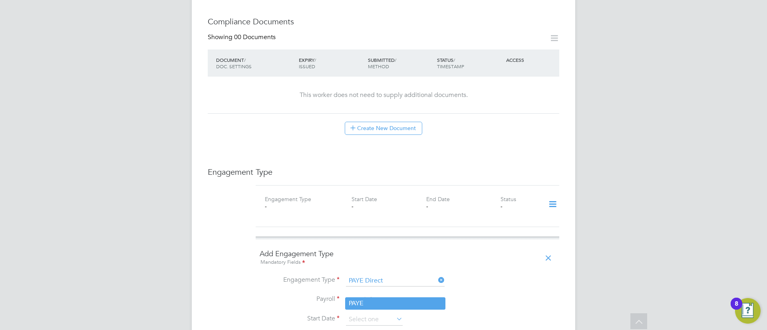
click at [374, 304] on li "PAYE" at bounding box center [395, 304] width 99 height 12
type input "PAYE"
click at [372, 314] on input at bounding box center [374, 320] width 57 height 12
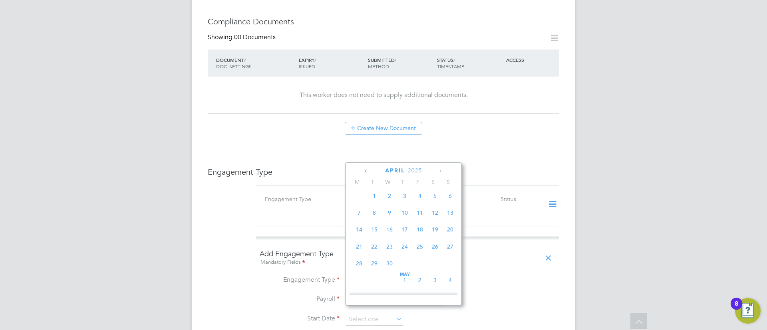
scroll to position [130, 0]
click at [448, 224] on span "30" at bounding box center [450, 222] width 15 height 15
type input "30 Mar 2025"
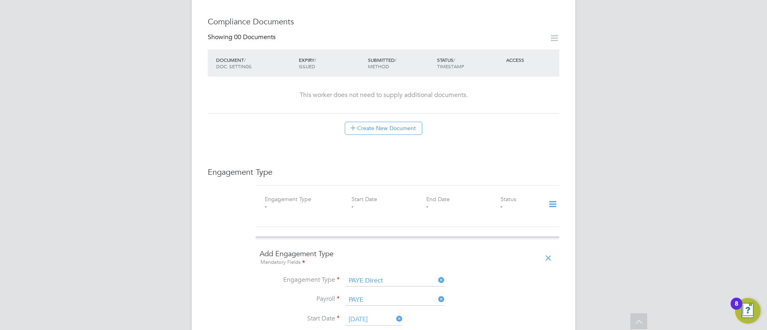
scroll to position [479, 0]
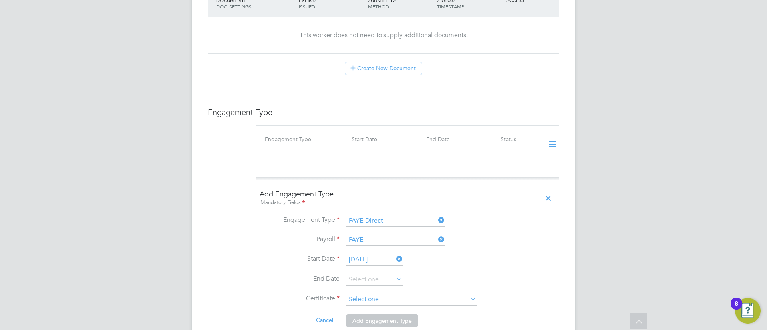
click at [397, 296] on input at bounding box center [411, 300] width 131 height 12
click at [380, 324] on li "Don't know" at bounding box center [411, 324] width 131 height 10
type input "Don't know"
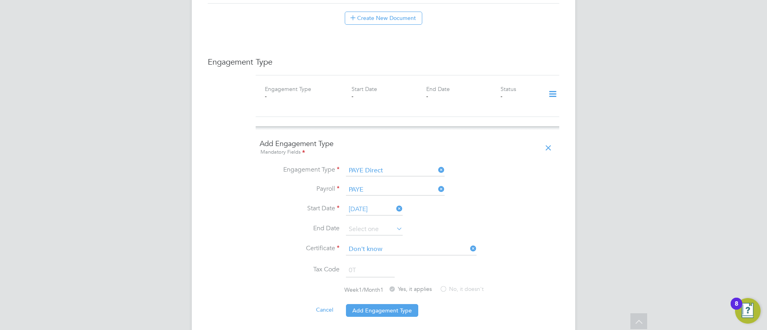
scroll to position [659, 0]
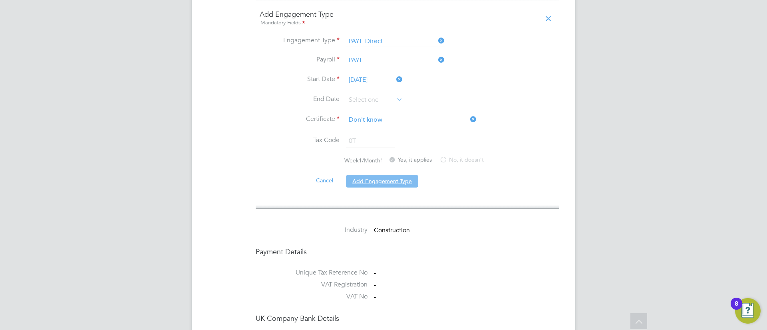
click at [380, 175] on button "Add Engagement Type" at bounding box center [382, 181] width 72 height 13
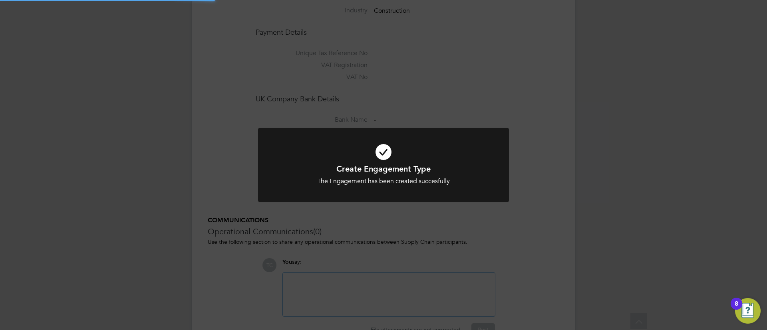
scroll to position [659, 0]
drag, startPoint x: 166, startPoint y: 143, endPoint x: 58, endPoint y: 17, distance: 166.1
click at [165, 143] on div "Create Engagement Type The Engagement has been created succesfully Cancel Okay" at bounding box center [383, 165] width 767 height 330
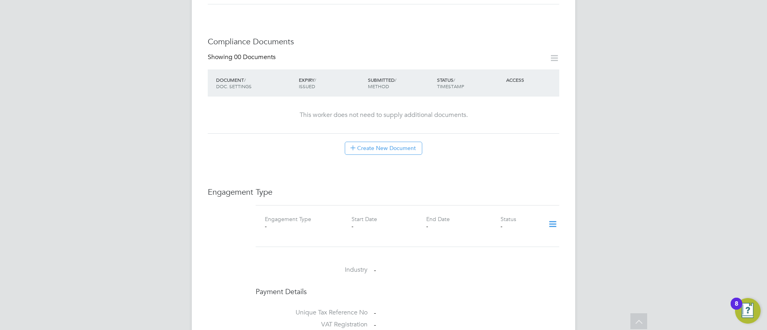
scroll to position [360, 0]
click at [555, 216] on icon at bounding box center [553, 224] width 14 height 18
click at [509, 245] on li "Add Engagement Type" at bounding box center [511, 250] width 91 height 11
drag, startPoint x: 404, startPoint y: 291, endPoint x: 396, endPoint y: 276, distance: 17.0
click at [404, 295] on input at bounding box center [395, 300] width 99 height 11
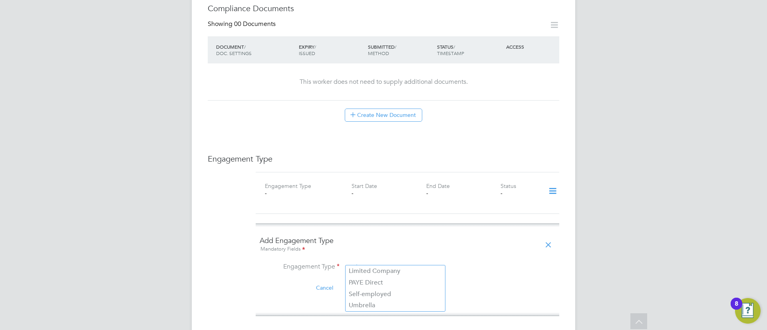
scroll to position [420, 0]
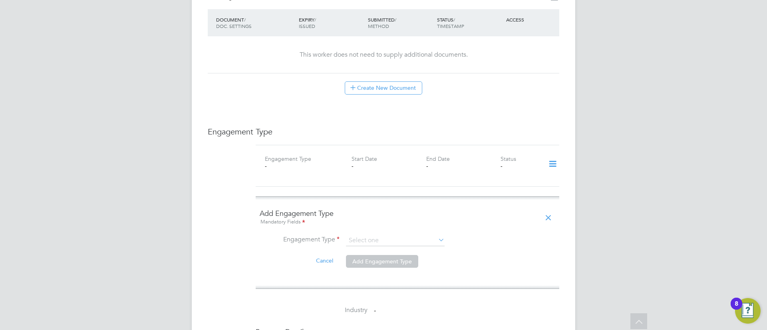
click at [379, 252] on li "PAYE Direct" at bounding box center [395, 256] width 99 height 12
type input "PAYE Direct"
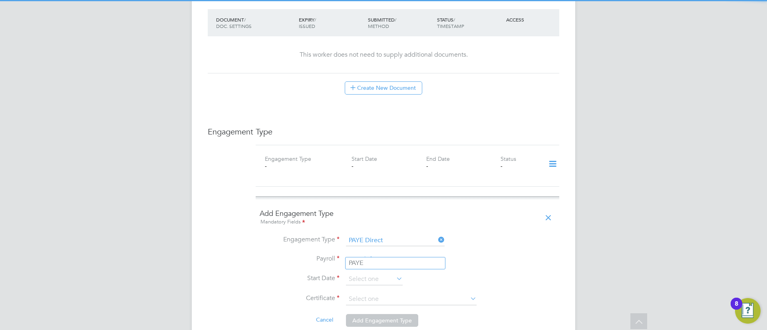
click at [380, 256] on input at bounding box center [395, 260] width 99 height 11
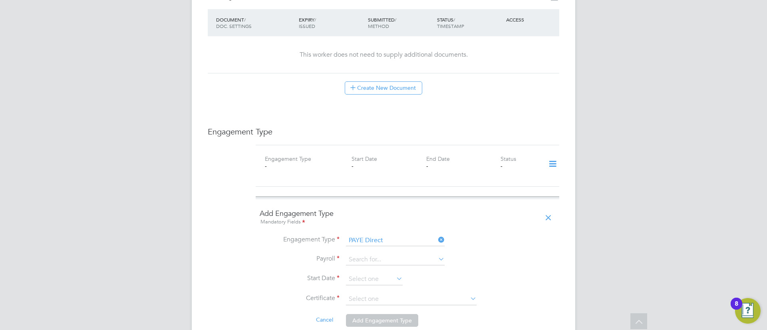
click at [376, 265] on li "PAYE" at bounding box center [395, 264] width 99 height 12
type input "PAYE"
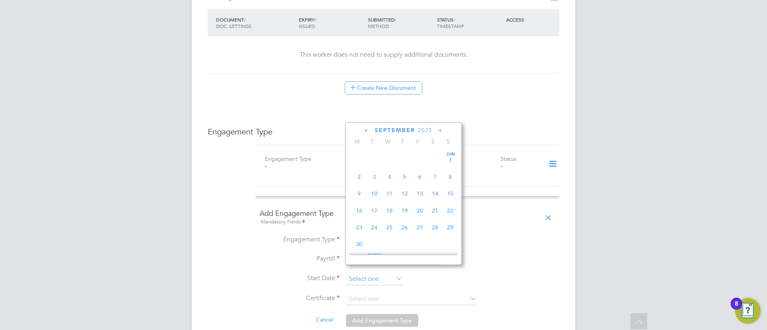
click at [370, 274] on input at bounding box center [374, 280] width 57 height 12
click at [364, 233] on span "3" at bounding box center [359, 232] width 15 height 15
type input "[DATE]"
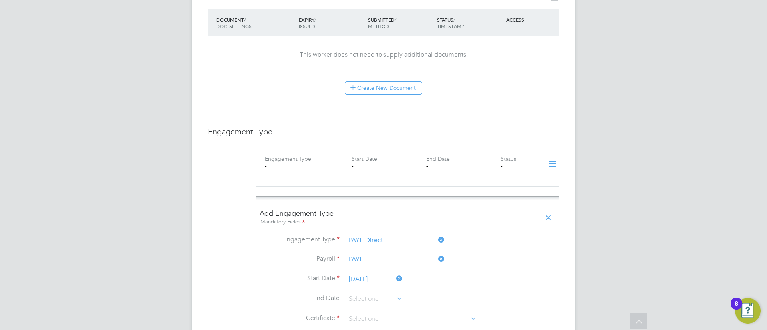
click at [371, 305] on li "End Date" at bounding box center [408, 304] width 296 height 20
click at [371, 314] on input at bounding box center [411, 320] width 131 height 12
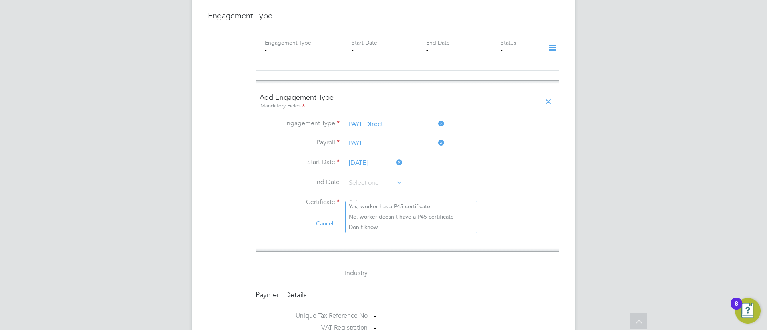
scroll to position [539, 0]
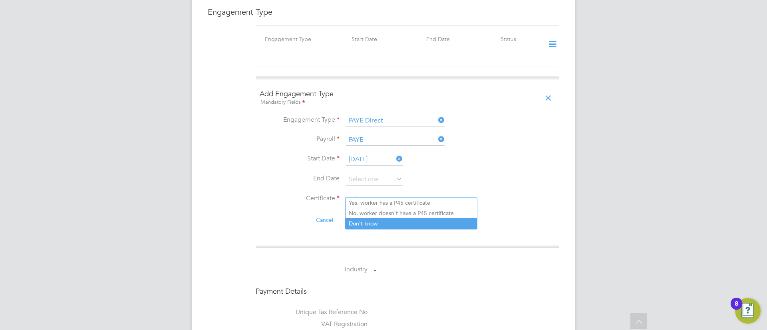
click at [381, 228] on li "Don't know" at bounding box center [411, 224] width 131 height 10
type input "Don't know"
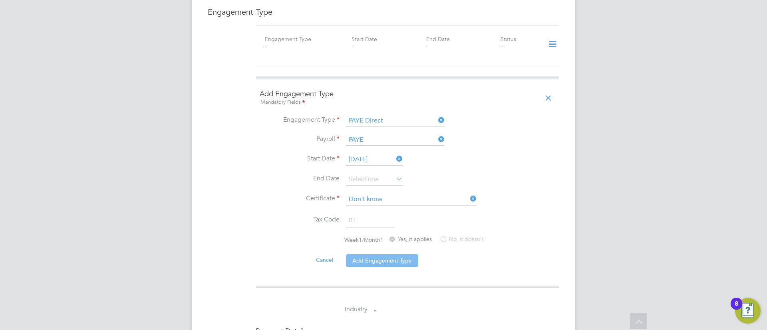
click at [376, 255] on button "Add Engagement Type" at bounding box center [382, 261] width 72 height 13
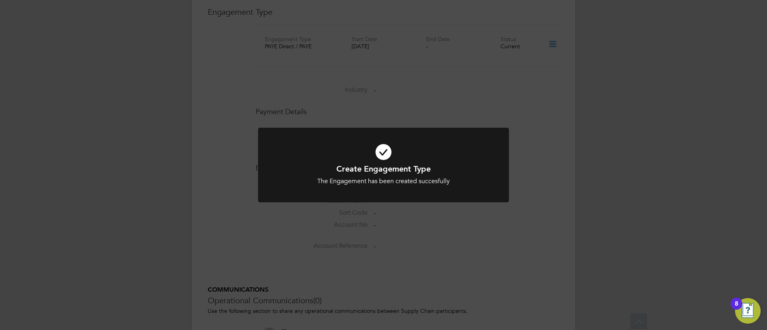
click at [392, 233] on div "Create Engagement Type The Engagement has been created succesfully Cancel Okay" at bounding box center [383, 165] width 767 height 330
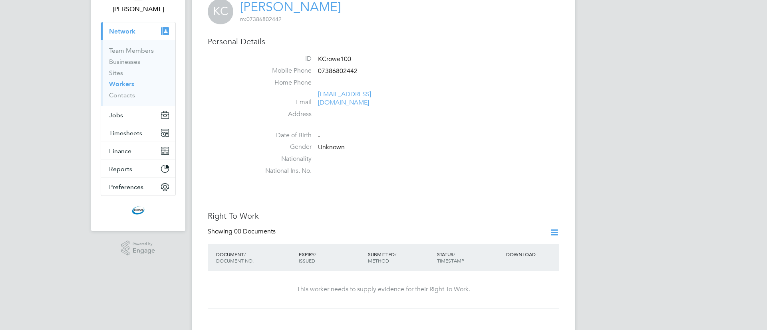
scroll to position [120, 0]
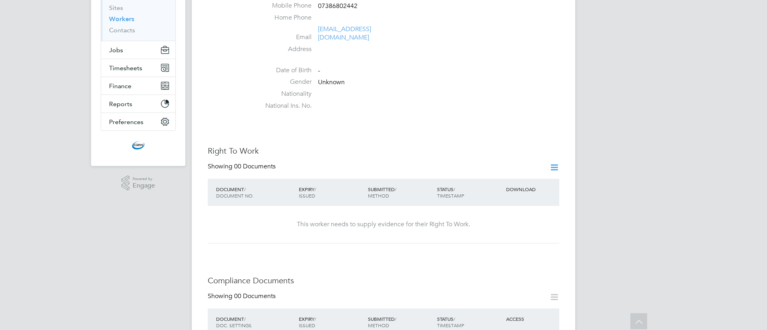
click at [556, 163] on icon at bounding box center [554, 168] width 10 height 10
click at [519, 177] on li "Add Right To Work Document" at bounding box center [510, 178] width 96 height 11
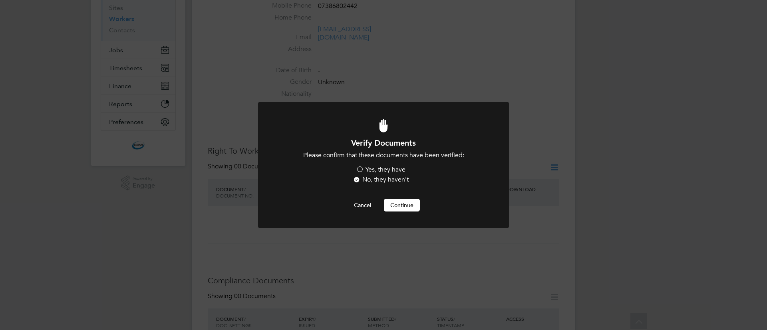
click at [376, 169] on label "Yes, they have" at bounding box center [381, 170] width 50 height 8
click at [0, 0] on input "Yes, they have" at bounding box center [0, 0] width 0 height 0
click at [390, 200] on button "Continue" at bounding box center [402, 205] width 36 height 13
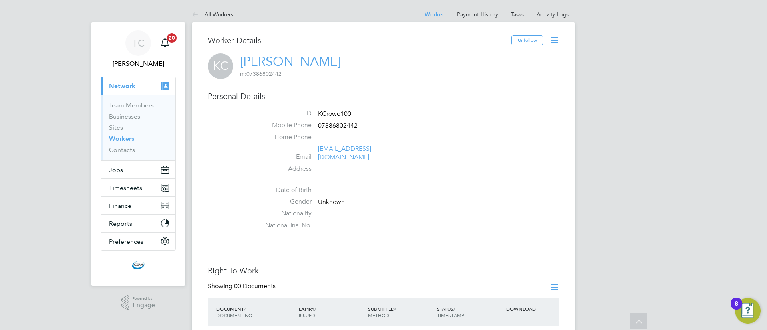
scroll to position [120, 0]
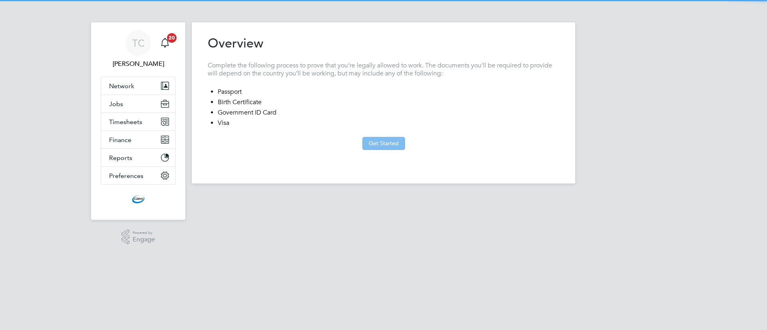
click at [398, 141] on button "Get Started" at bounding box center [383, 143] width 43 height 13
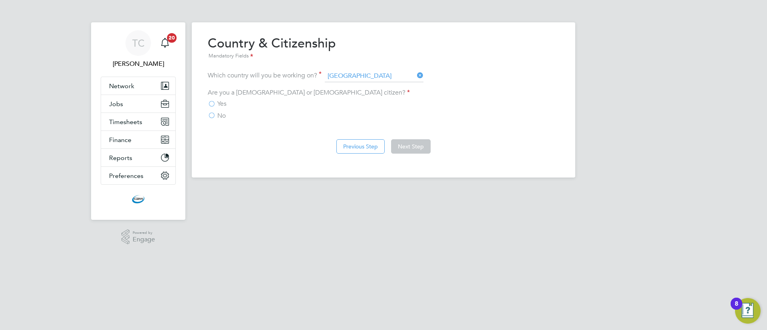
click at [215, 113] on label "No" at bounding box center [217, 116] width 18 height 8
click at [0, 0] on input "No" at bounding box center [0, 0] width 0 height 0
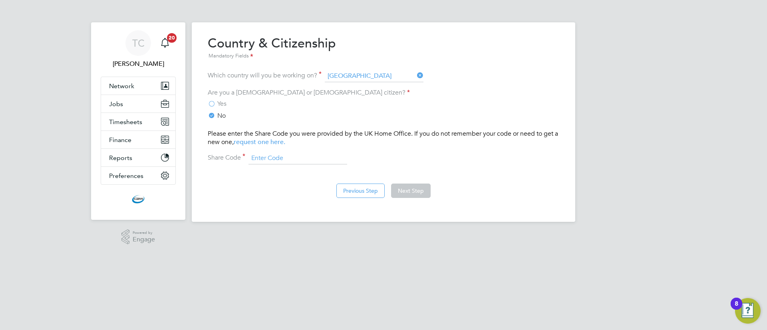
click at [325, 155] on input at bounding box center [298, 159] width 99 height 12
paste input "WB972463S"
type input "WB972463S"
click at [426, 193] on button "Next Step" at bounding box center [411, 191] width 40 height 14
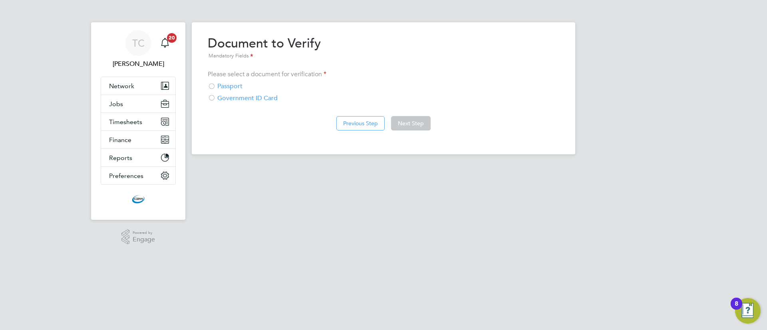
click at [227, 99] on div "Government ID Card" at bounding box center [384, 98] width 352 height 8
click at [414, 122] on button "Next Step" at bounding box center [411, 123] width 40 height 14
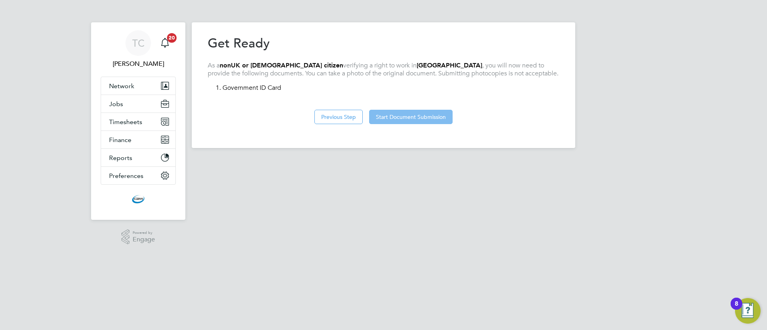
click at [419, 122] on button "Start Document Submission" at bounding box center [411, 117] width 84 height 14
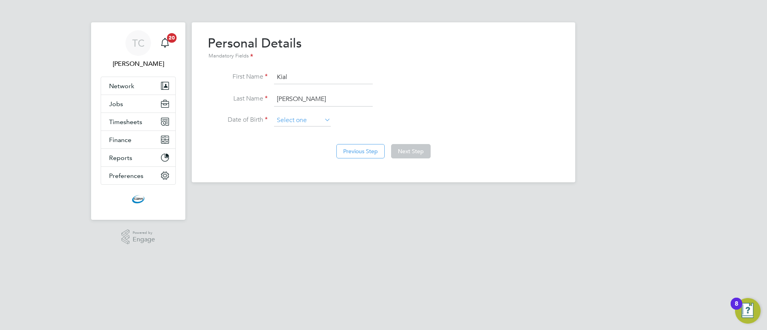
click at [299, 119] on input at bounding box center [302, 121] width 57 height 12
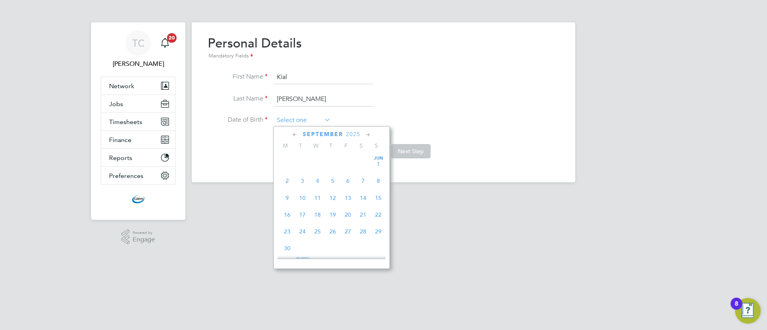
scroll to position [311, 0]
click at [358, 128] on div "[DATE] M T W T F S S [DATE] 2 3 4 5 6 7 8 9 10 11 12 13 14 15 16 17 18 19 20 21…" at bounding box center [331, 197] width 117 height 143
click at [357, 134] on span "2025" at bounding box center [353, 134] width 14 height 7
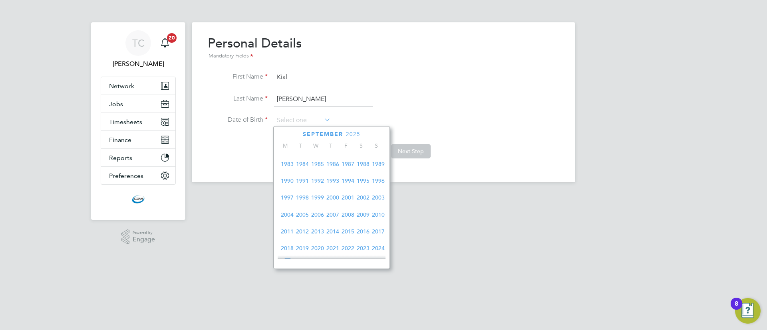
click at [348, 183] on span "1994" at bounding box center [347, 180] width 15 height 15
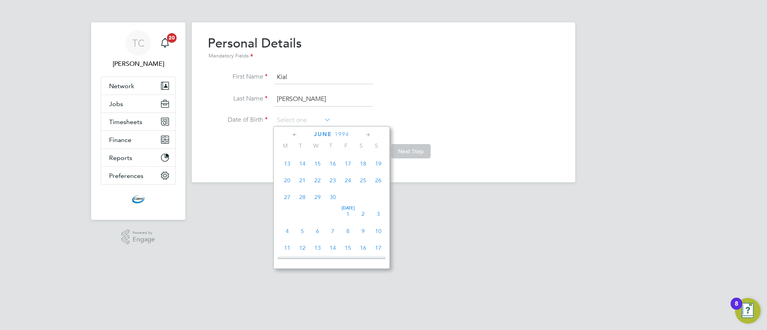
scroll to position [162, 0]
click at [350, 243] on span "24" at bounding box center [347, 238] width 15 height 15
type input "[DATE]"
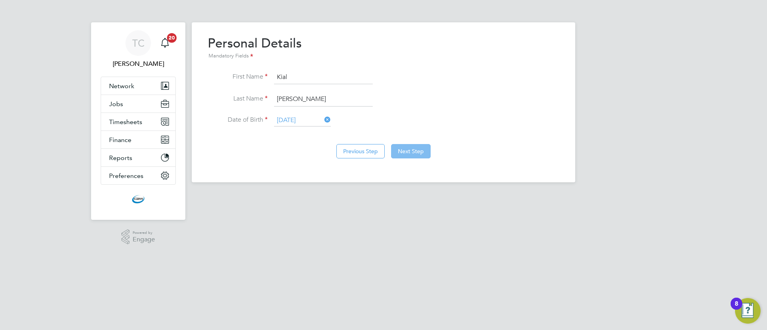
click at [415, 153] on button "Next Step" at bounding box center [411, 151] width 40 height 14
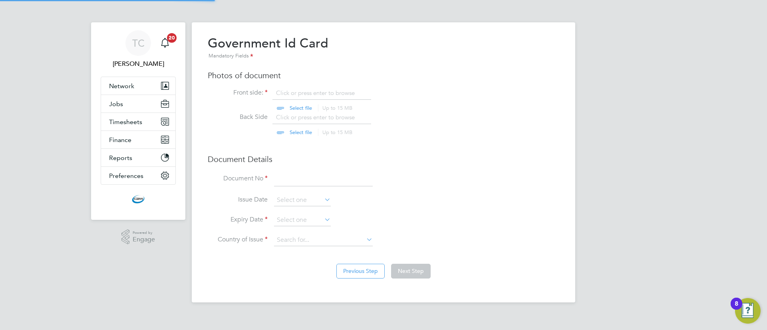
scroll to position [11, 99]
click at [298, 109] on input "file" at bounding box center [308, 101] width 125 height 24
type input "C:\fakepath\IMG_6514 - [PERSON_NAME].jpeg"
click at [298, 129] on input "file" at bounding box center [308, 125] width 125 height 24
type input "C:\fakepath\IMG_6515 - [PERSON_NAME].jpeg"
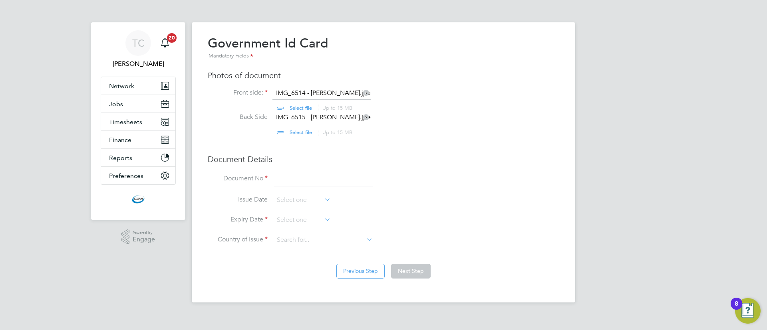
click at [296, 177] on input at bounding box center [323, 180] width 99 height 14
type input "rs9324311"
click at [306, 221] on input at bounding box center [302, 221] width 57 height 12
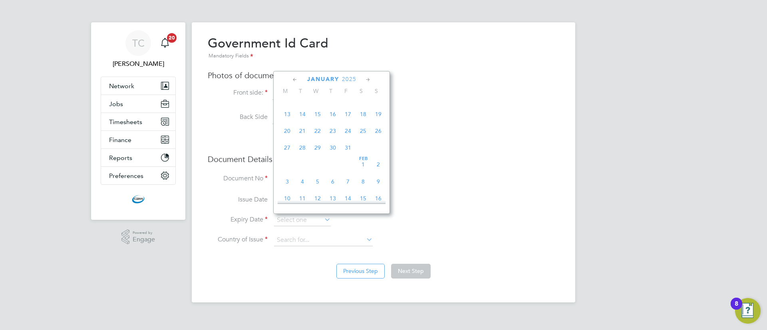
scroll to position [156, 0]
click at [304, 125] on span "31" at bounding box center [302, 121] width 15 height 15
type input "[DATE]"
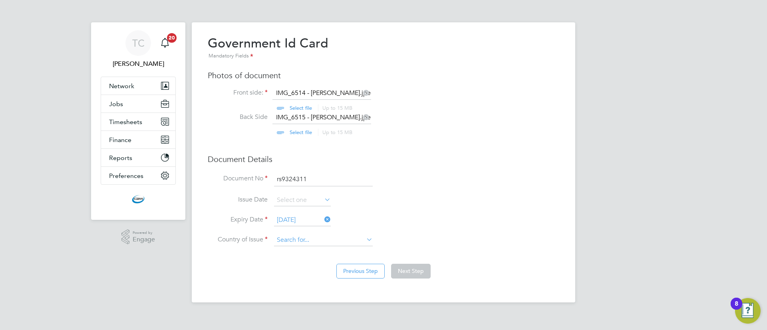
click at [303, 243] on input at bounding box center [323, 241] width 99 height 12
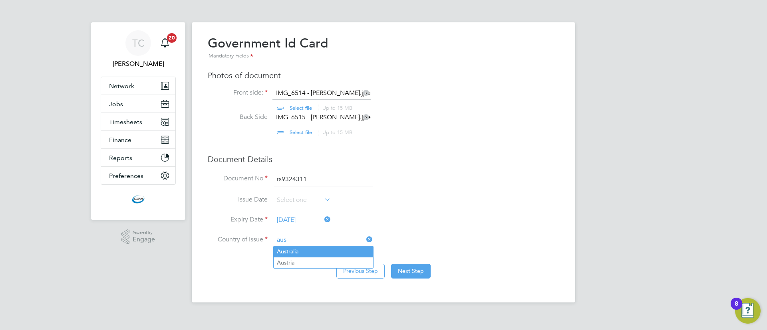
click at [302, 250] on li "Aus tralia" at bounding box center [323, 252] width 99 height 11
type input "[GEOGRAPHIC_DATA]"
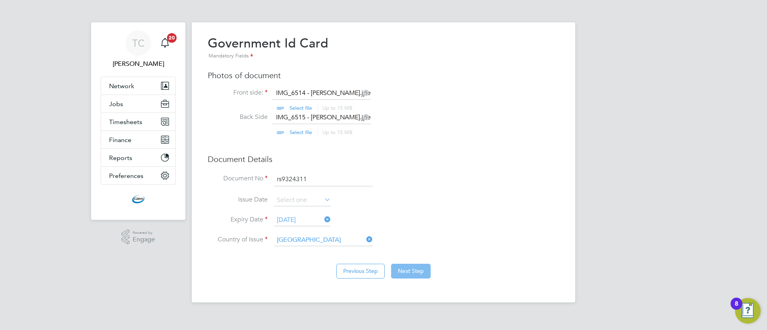
click at [413, 277] on button "Next Step" at bounding box center [411, 271] width 40 height 14
click at [403, 267] on button "Next Step" at bounding box center [411, 271] width 40 height 14
